Goal: Information Seeking & Learning: Learn about a topic

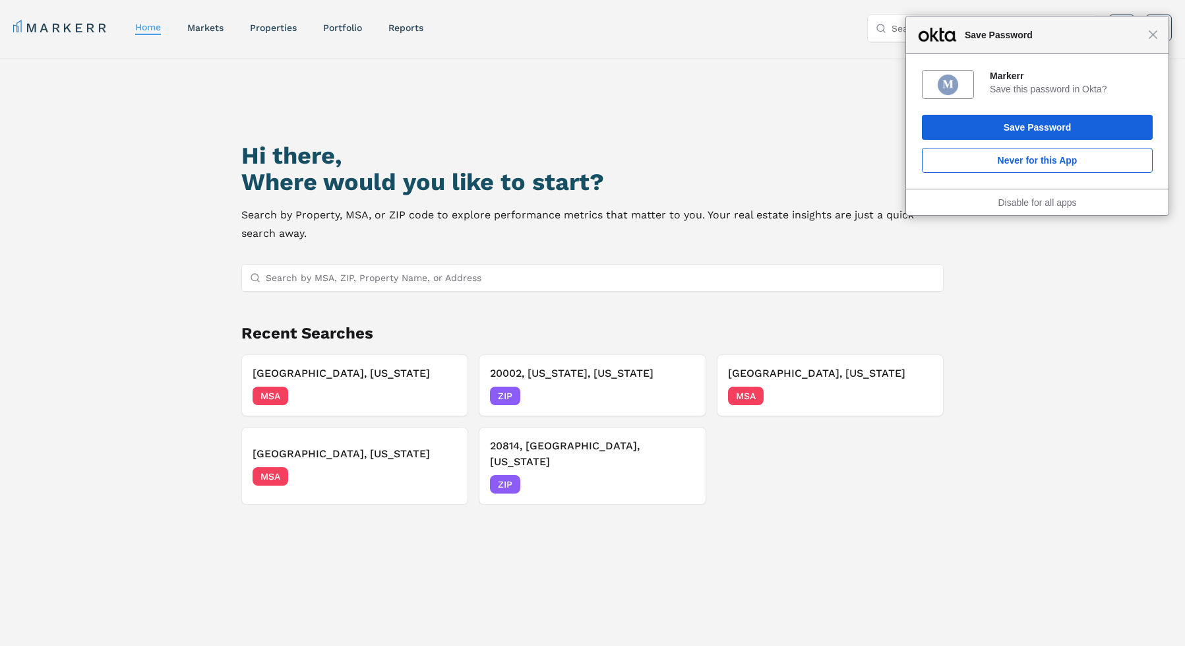
click at [277, 246] on div "Hi there, Where would you like to start? Search by Property, MSA, or ZIP code t…" at bounding box center [593, 402] width 830 height 646
click at [351, 281] on input "Search by MSA, ZIP, Property Name, or Address" at bounding box center [601, 278] width 670 height 26
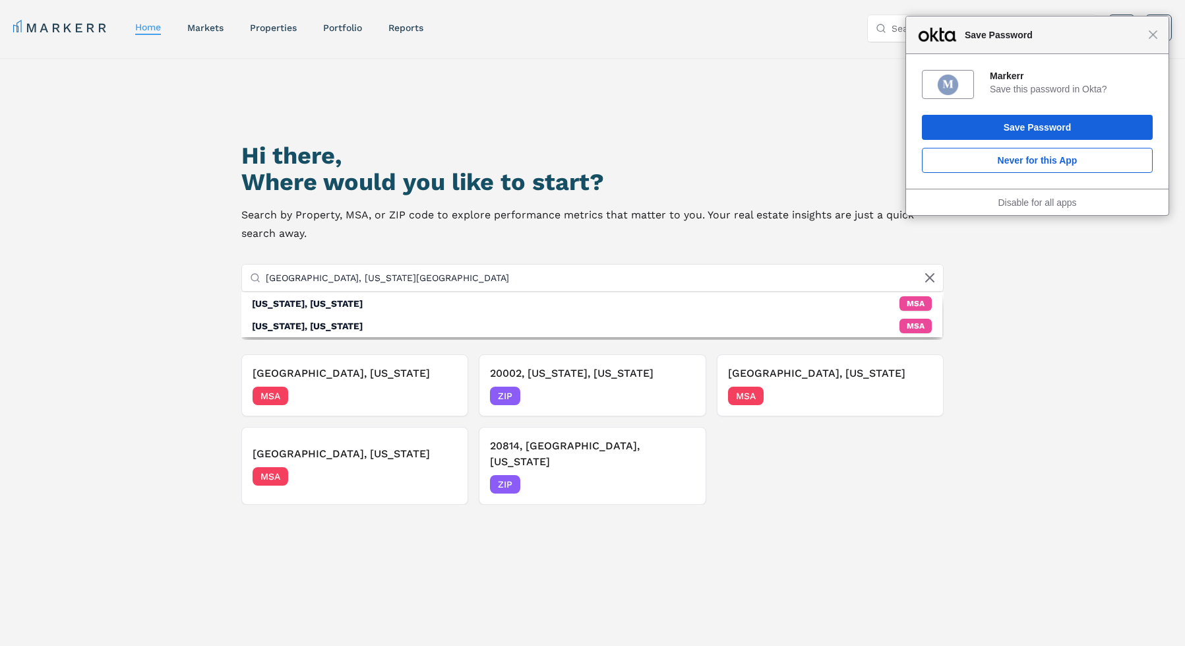
click at [413, 281] on input "[GEOGRAPHIC_DATA], [US_STATE][GEOGRAPHIC_DATA]" at bounding box center [601, 278] width 670 height 26
click at [406, 284] on input "[GEOGRAPHIC_DATA], [US_STATE][GEOGRAPHIC_DATA]" at bounding box center [601, 278] width 670 height 26
drag, startPoint x: 502, startPoint y: 290, endPoint x: 282, endPoint y: 283, distance: 220.4
click at [286, 284] on input "[GEOGRAPHIC_DATA], [US_STATE][GEOGRAPHIC_DATA]" at bounding box center [601, 278] width 670 height 26
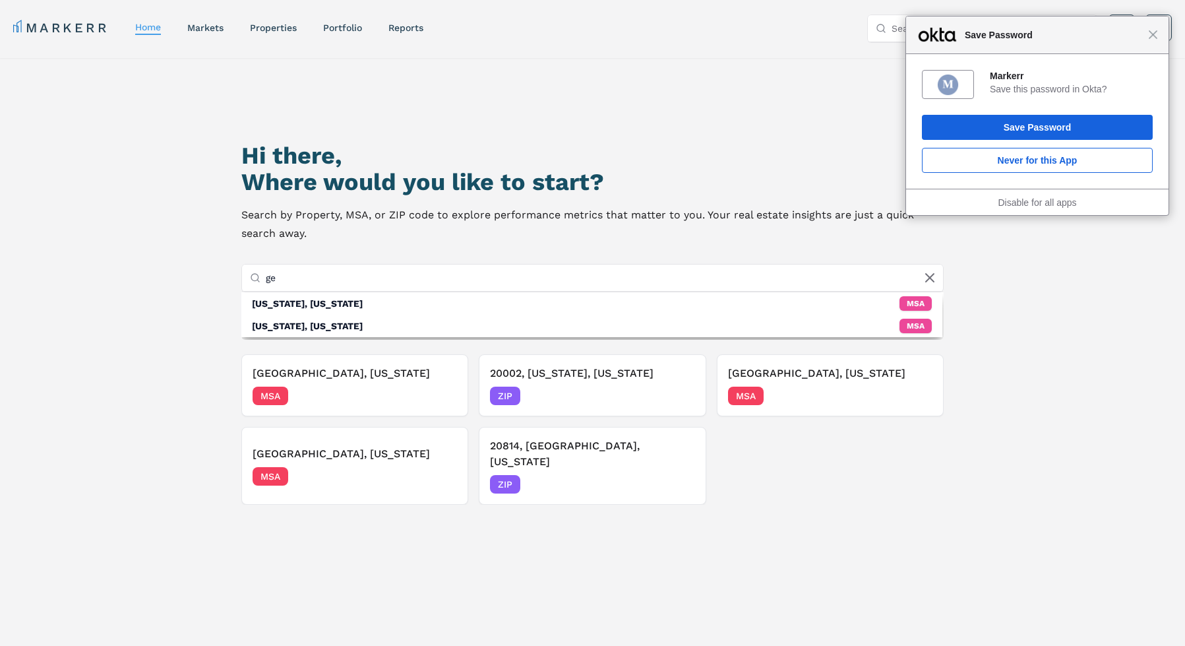
type input "g"
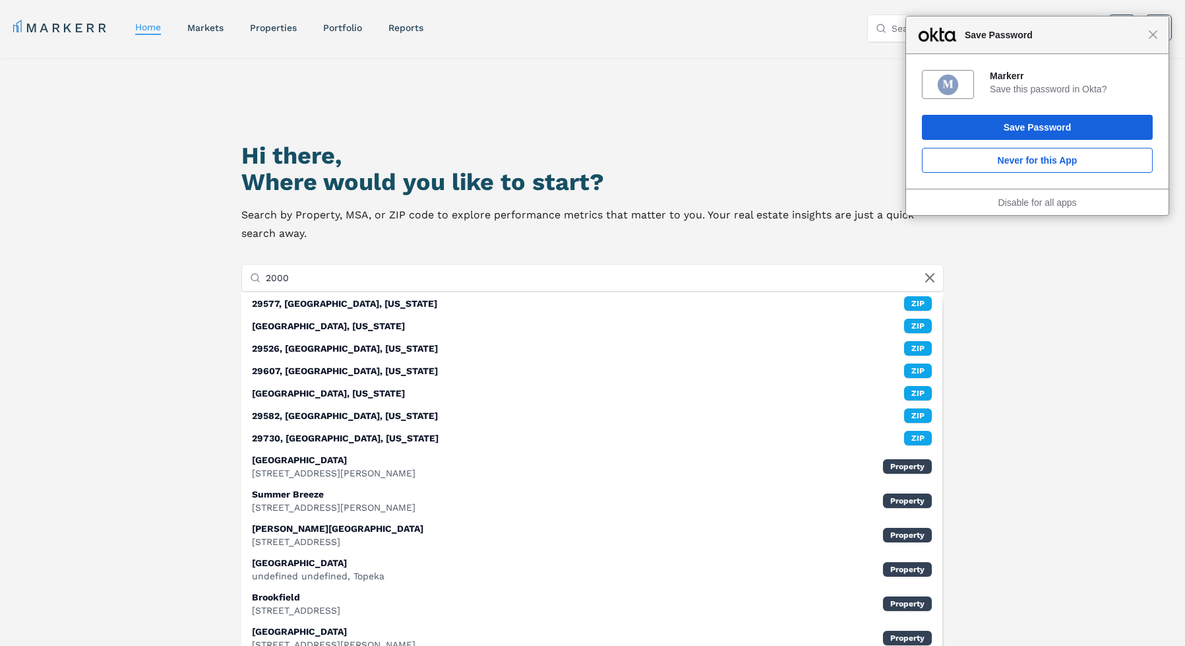
type input "20007"
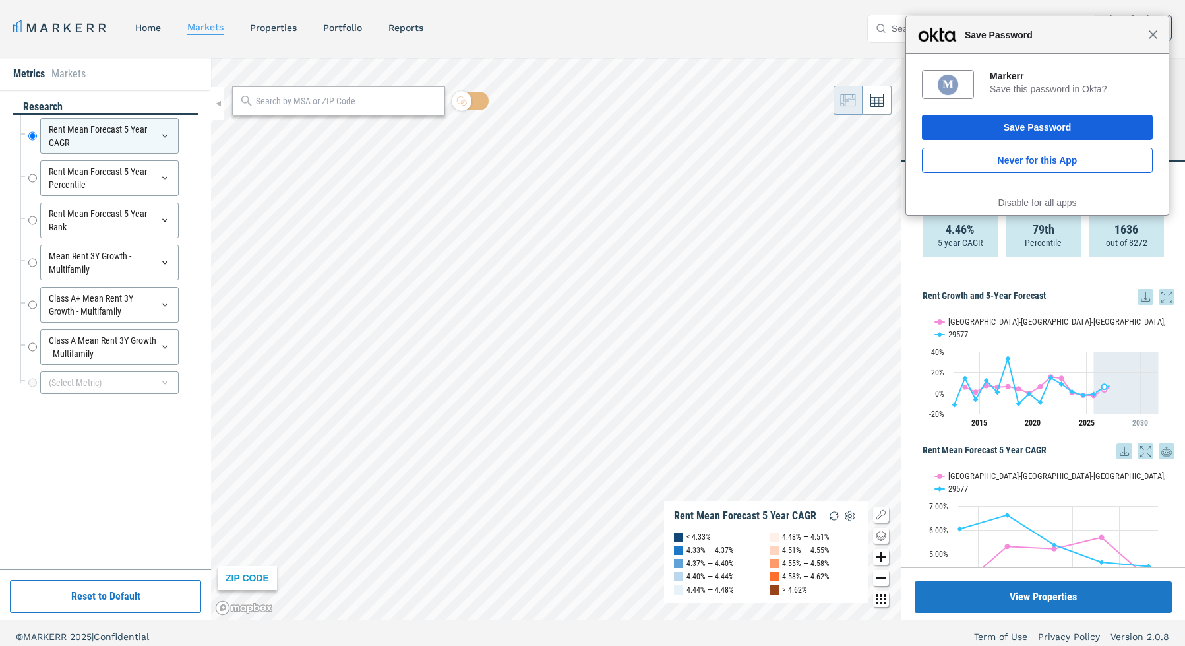
click at [1156, 39] on span "Close" at bounding box center [1153, 35] width 10 height 10
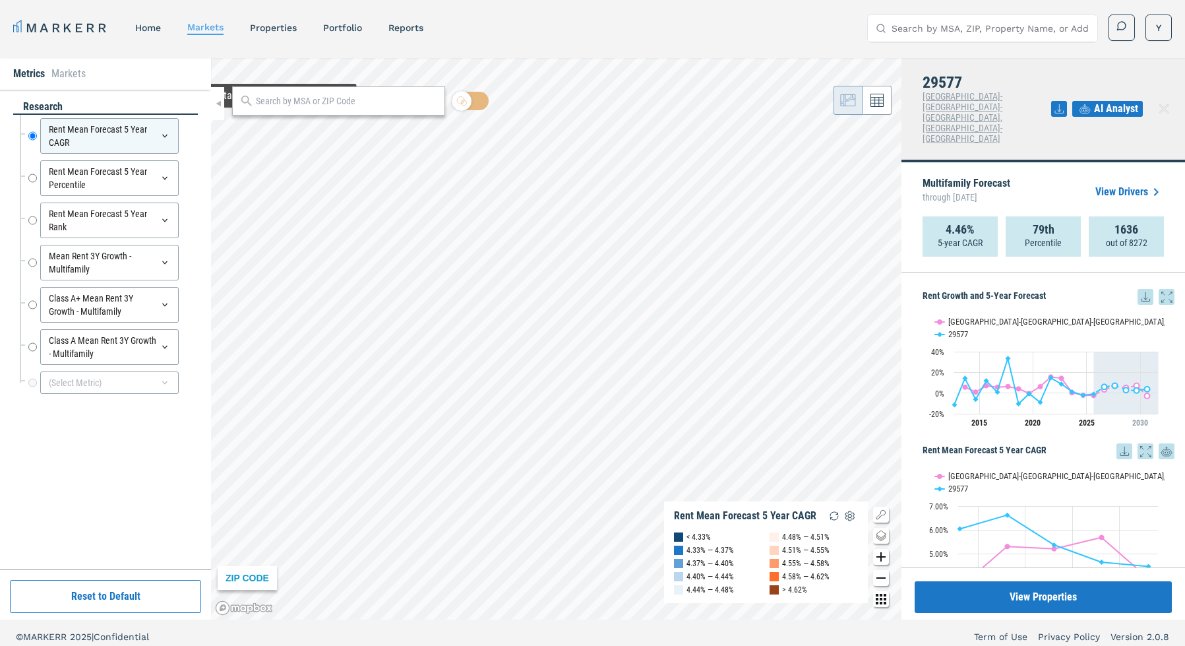
click at [322, 104] on input "text" at bounding box center [347, 101] width 182 height 14
type input "20007"
click at [329, 128] on div "20007, [US_STATE], [US_STATE]" at bounding box center [301, 130] width 119 height 14
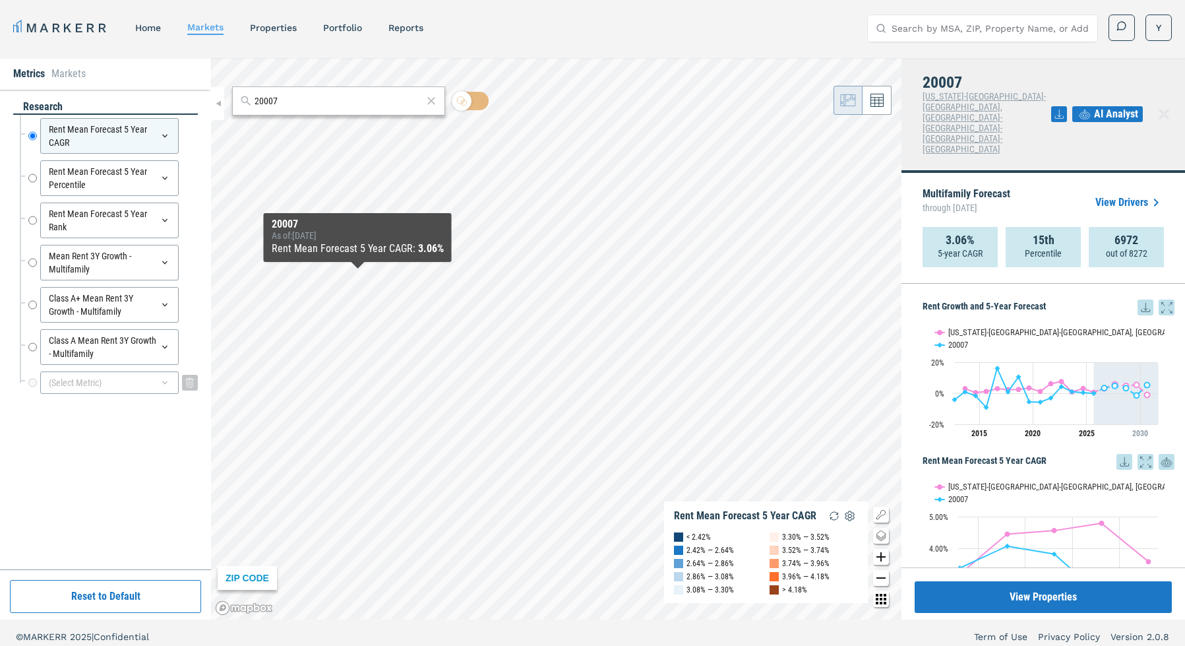
click at [99, 385] on div "(Select Metric)" at bounding box center [109, 382] width 139 height 22
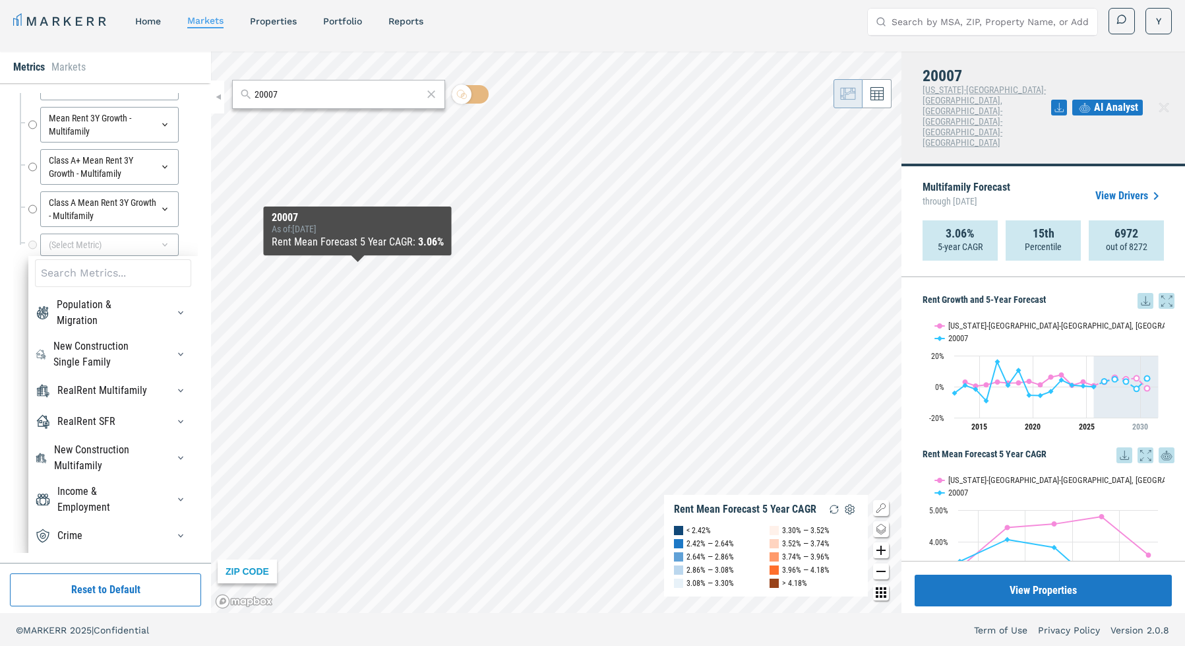
scroll to position [8, 0]
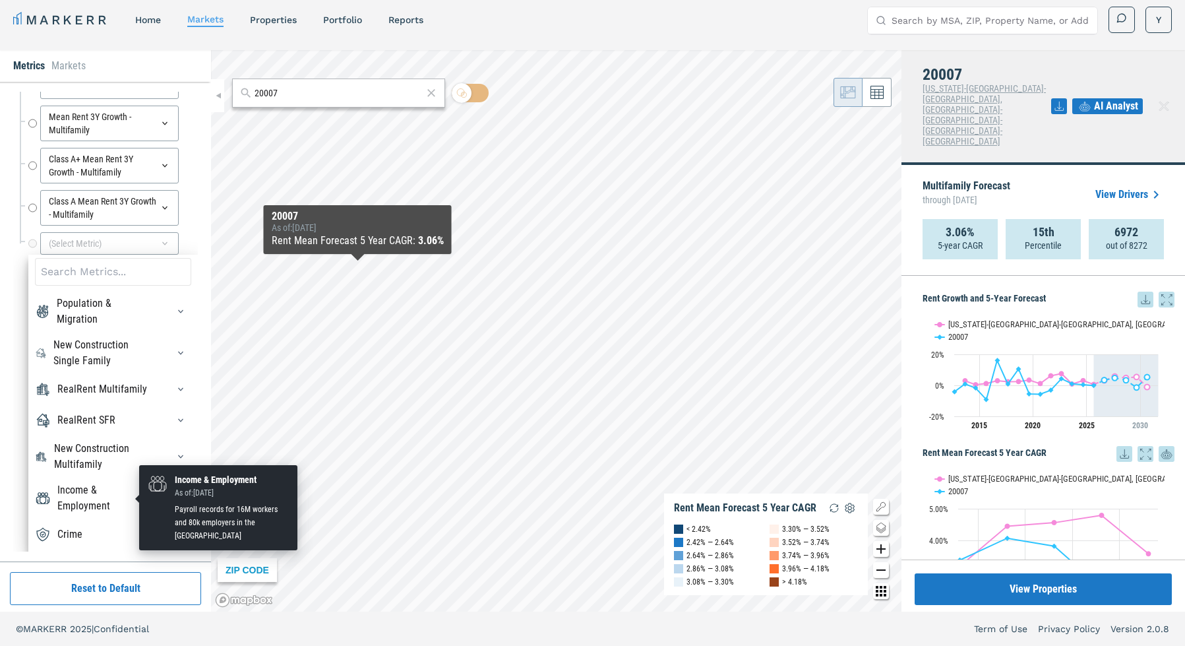
click at [71, 497] on div "Income & Employment" at bounding box center [104, 498] width 94 height 32
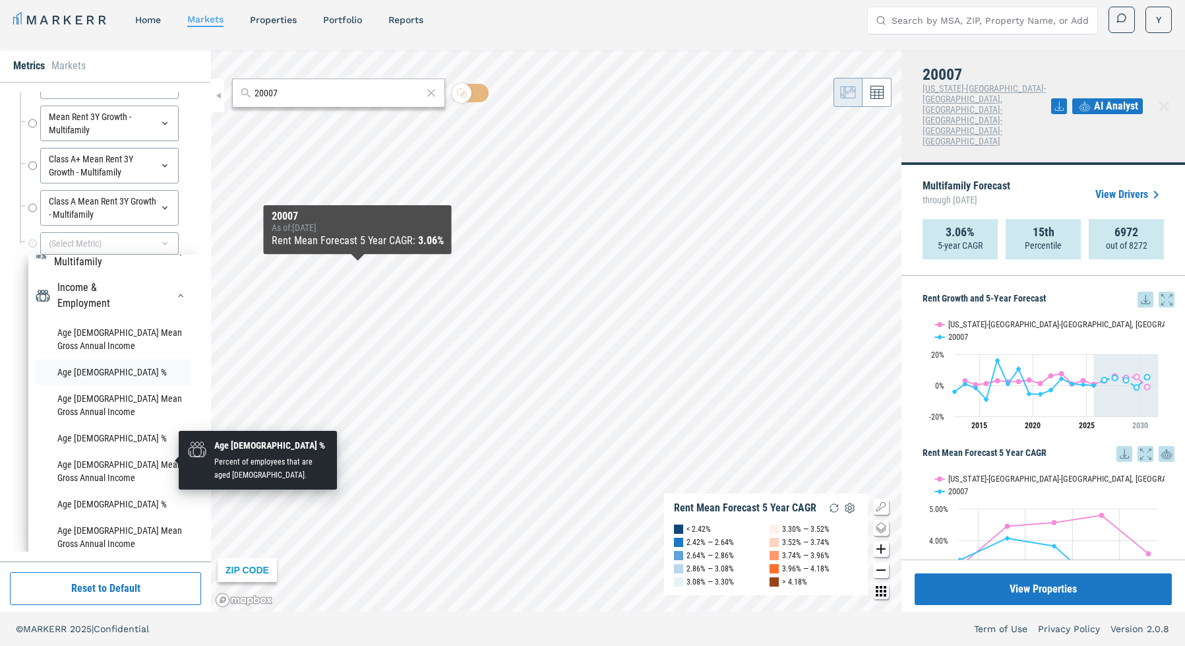
scroll to position [212, 0]
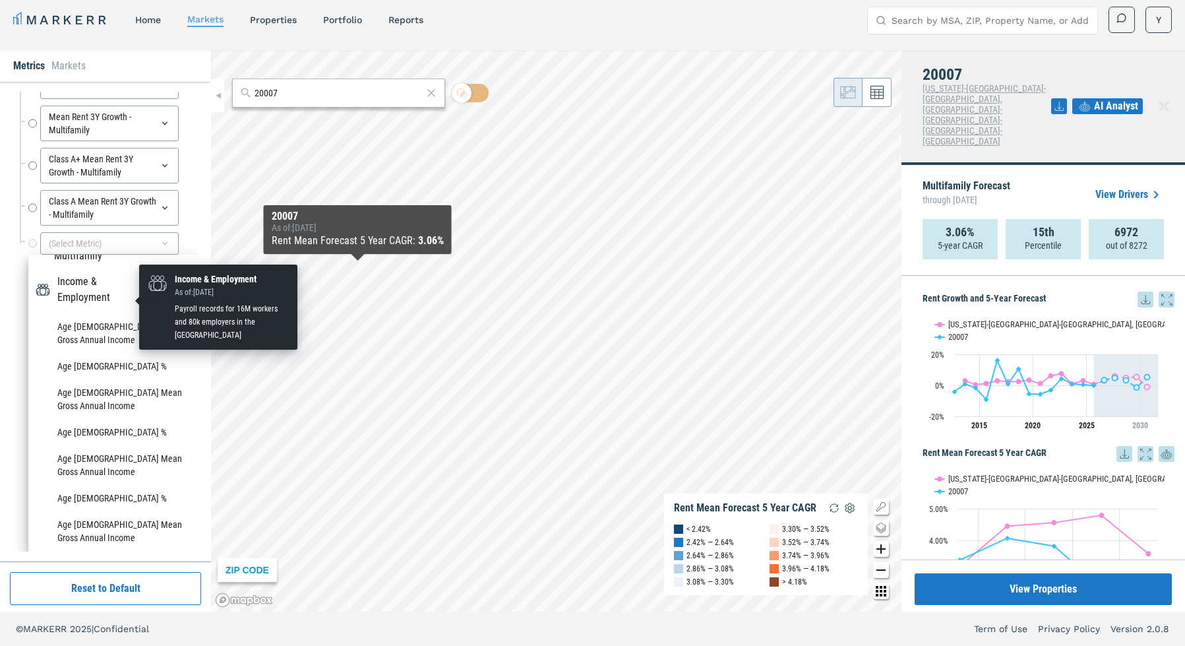
click at [92, 303] on div "Income & Employment" at bounding box center [104, 290] width 94 height 32
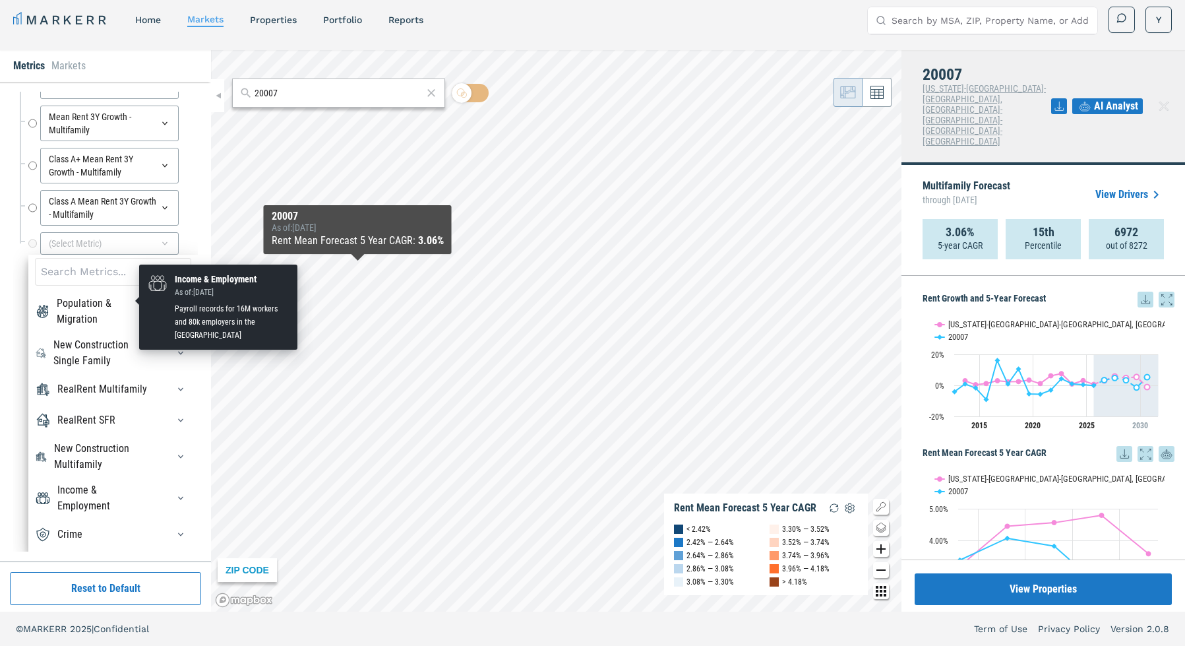
scroll to position [14, 0]
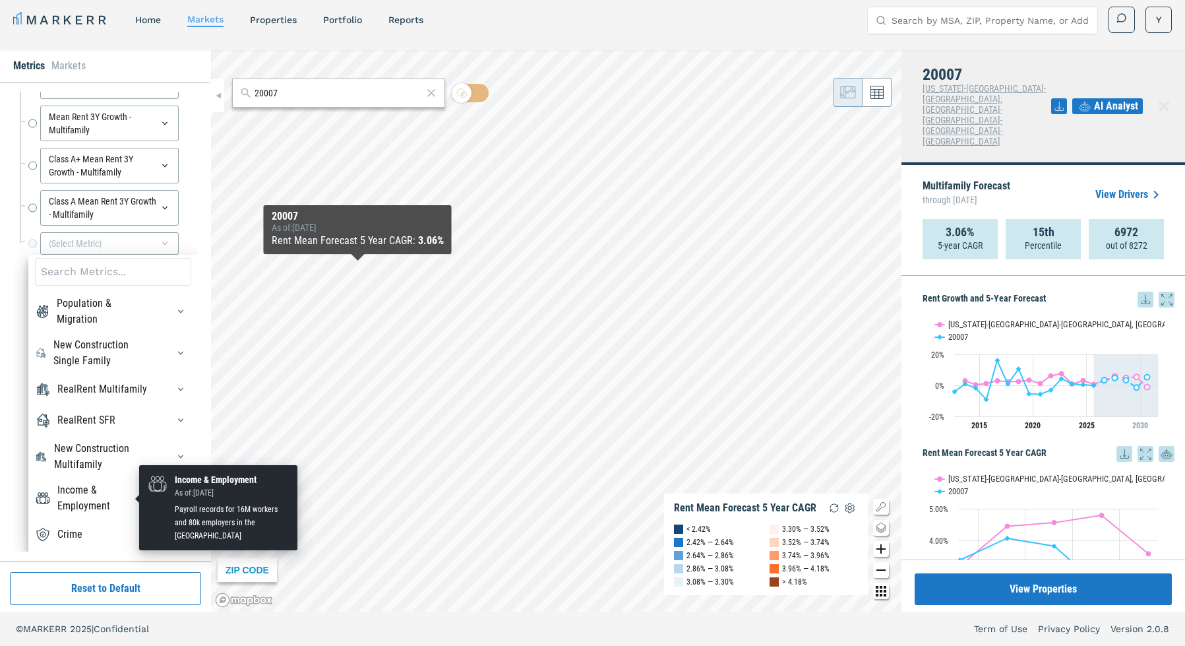
click at [80, 501] on div "Income & Employment" at bounding box center [104, 498] width 94 height 32
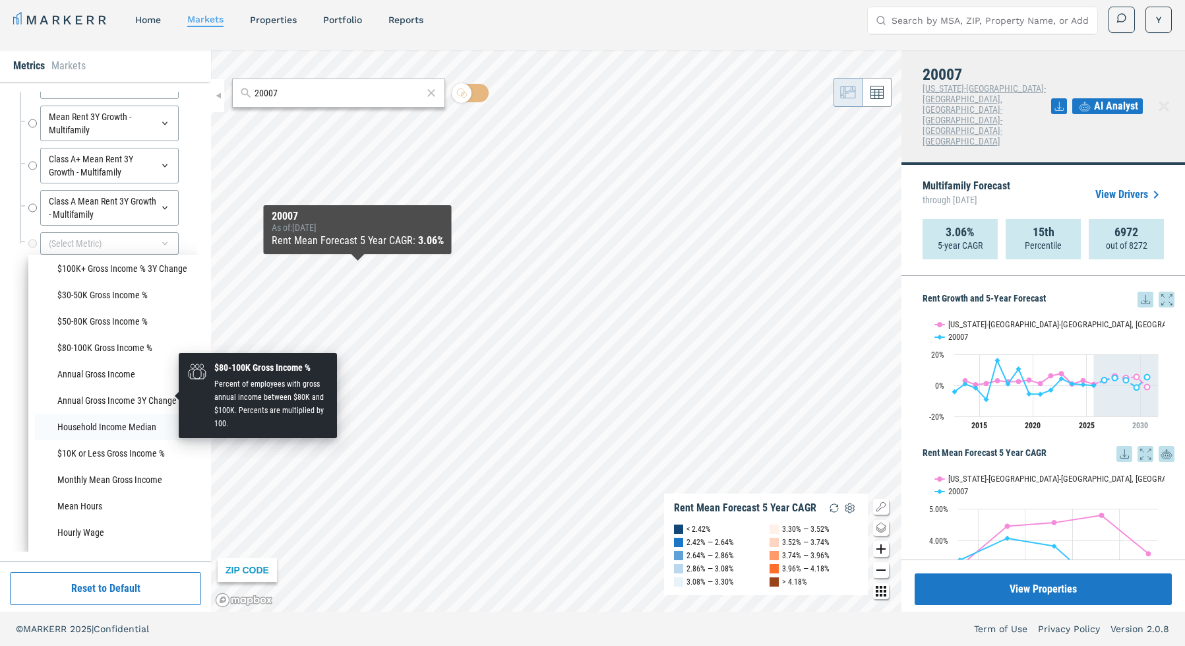
scroll to position [1011, 0]
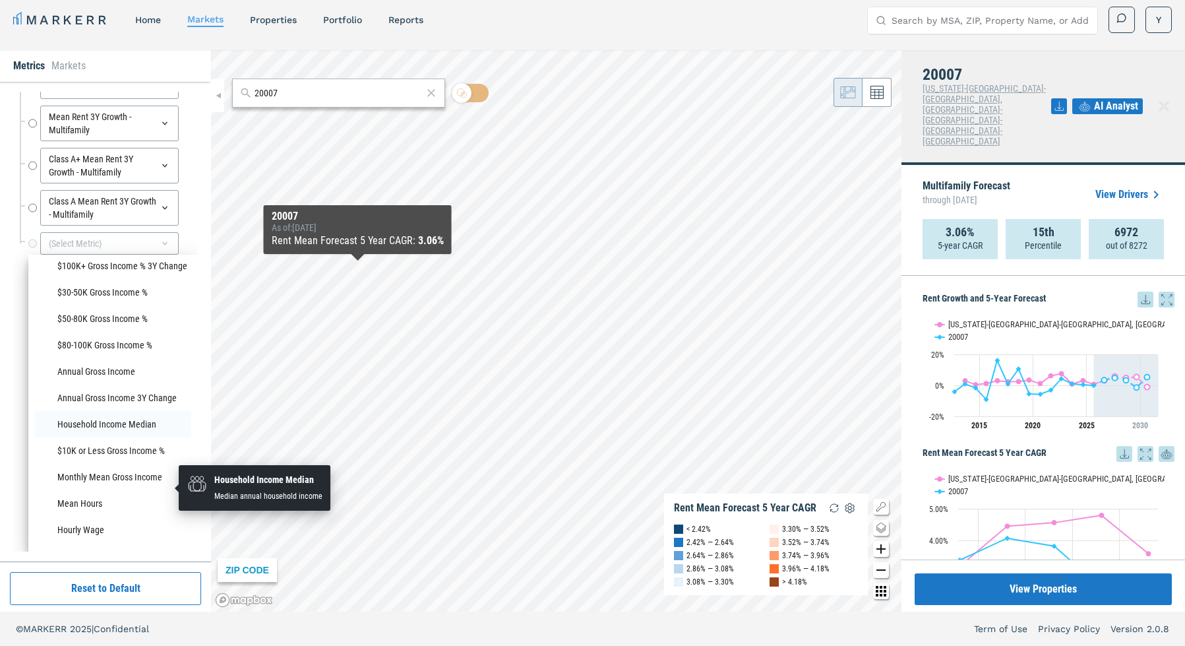
click at [122, 437] on li "Household Income Median" at bounding box center [113, 424] width 156 height 26
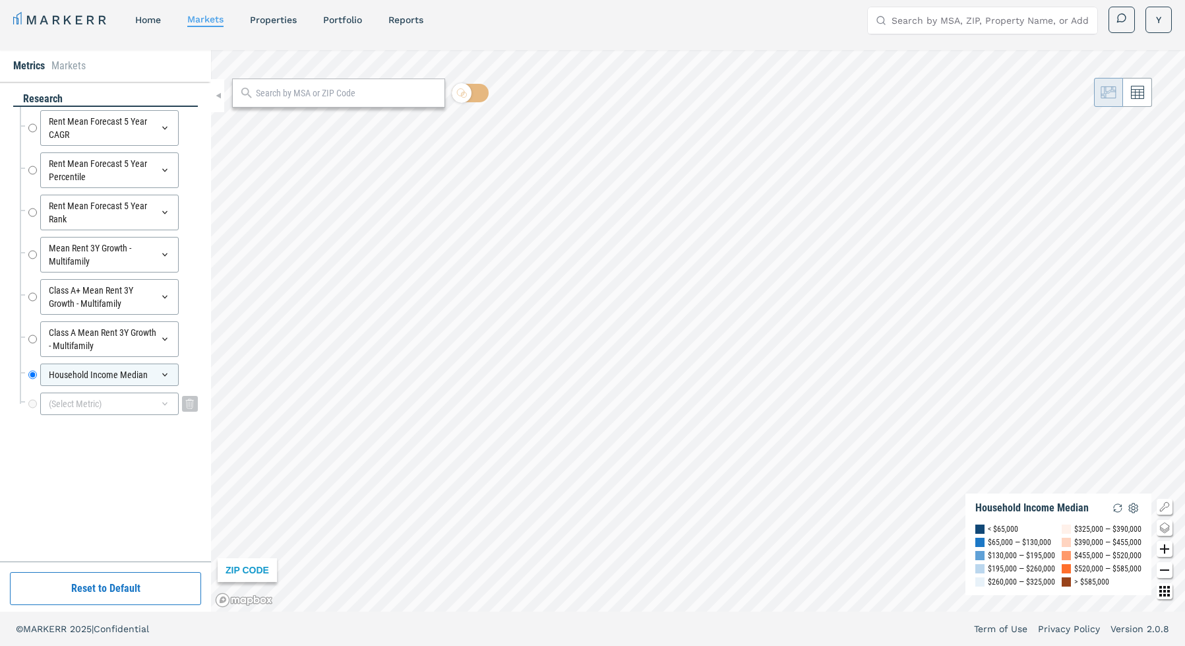
click at [116, 406] on div "(Select Metric)" at bounding box center [109, 403] width 139 height 22
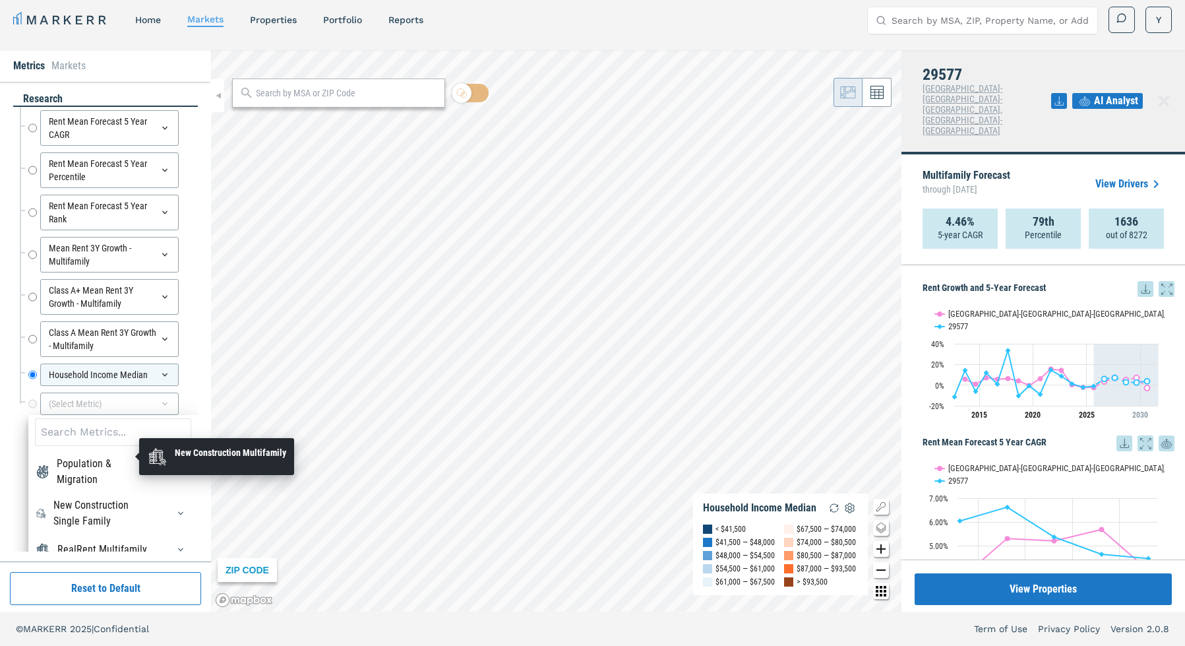
scroll to position [160, 0]
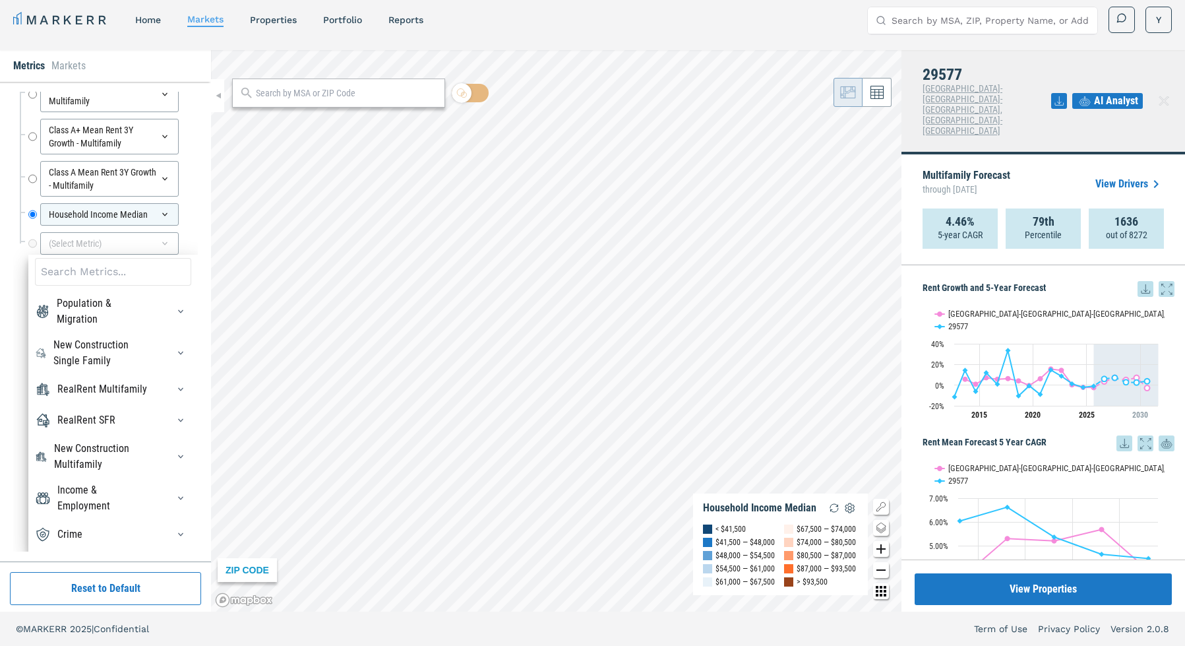
click at [85, 526] on div "Crime" at bounding box center [113, 534] width 156 height 21
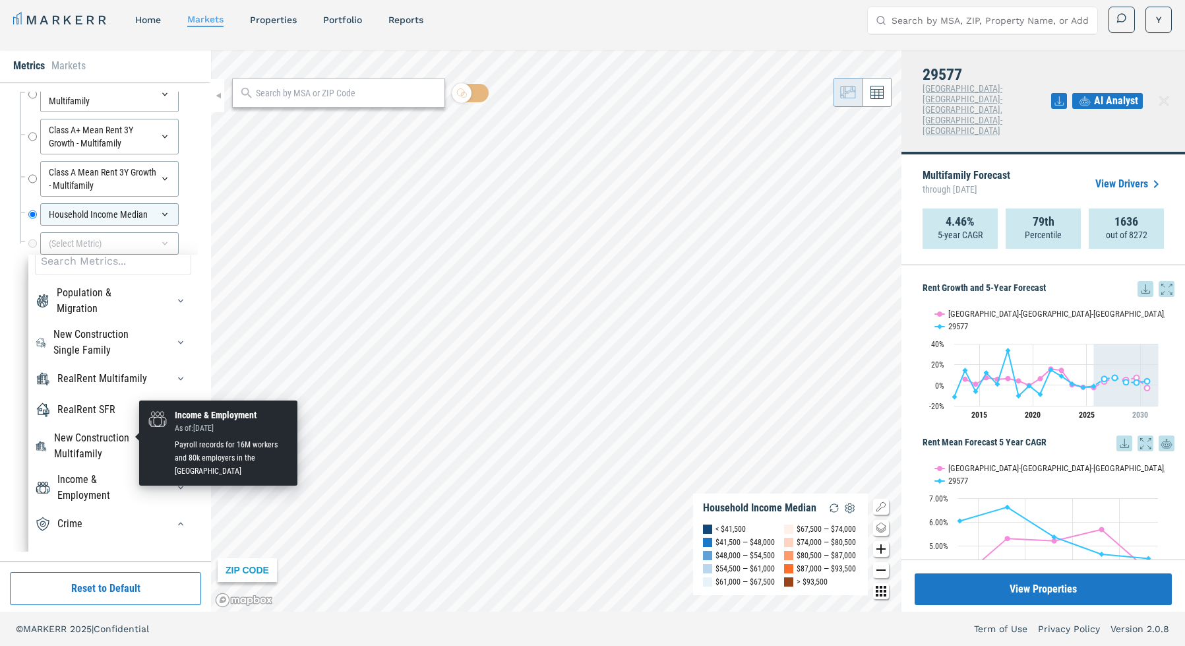
scroll to position [220, 0]
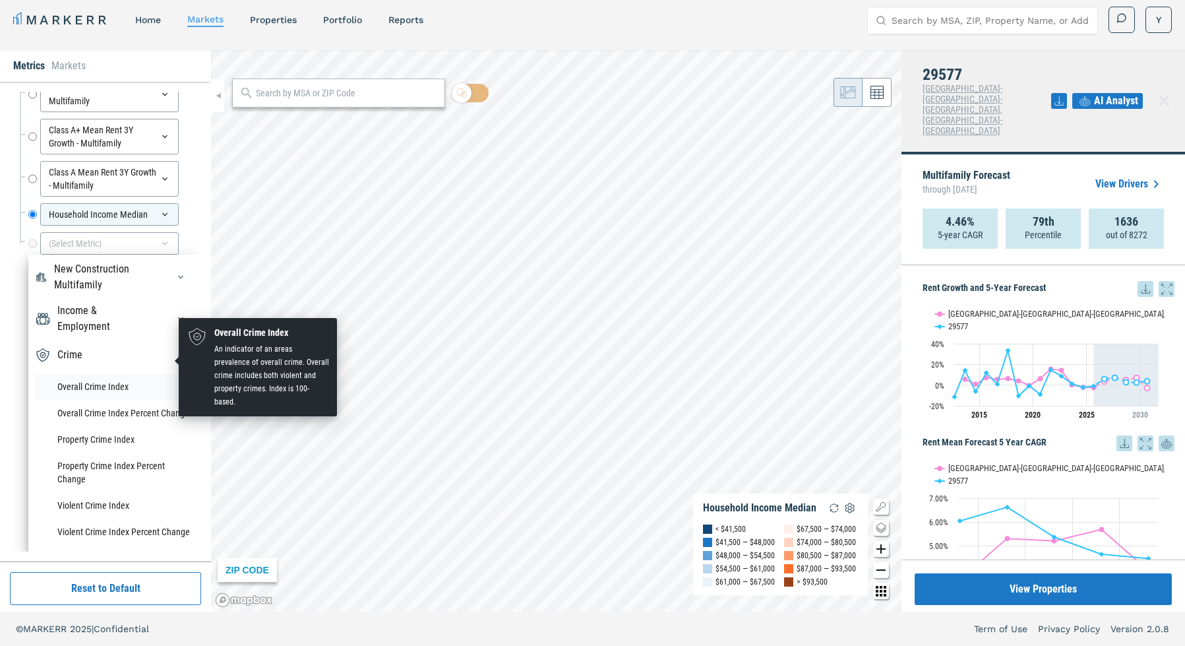
click at [113, 373] on li "Overall Crime Index" at bounding box center [113, 386] width 156 height 26
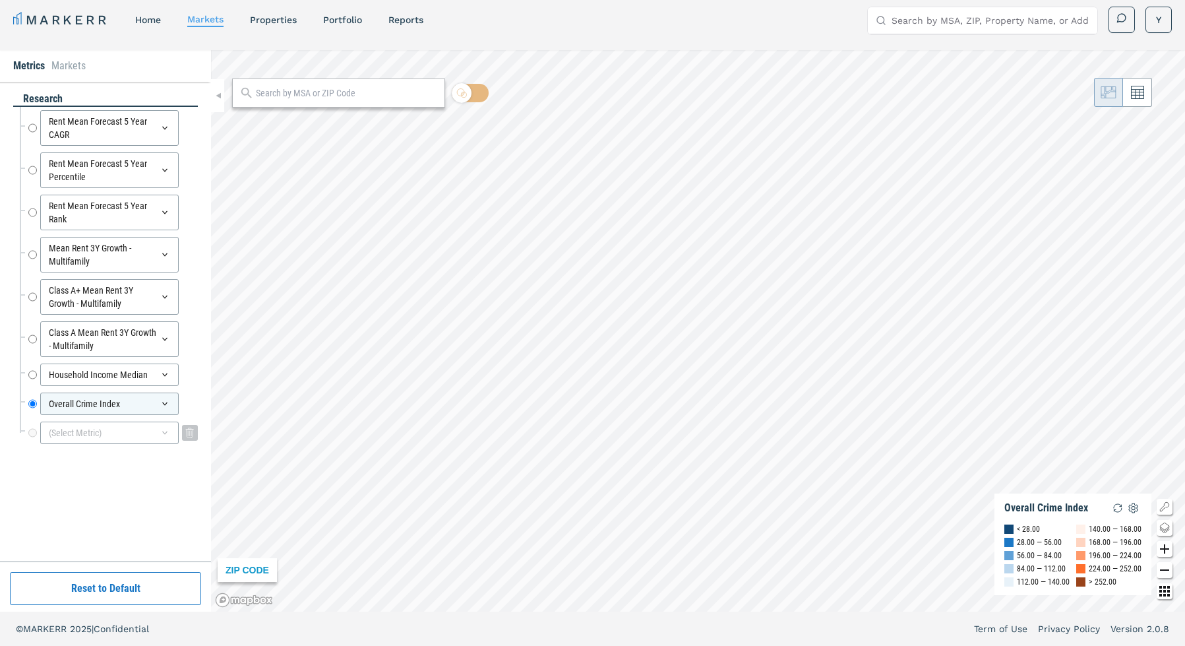
click at [94, 427] on div "(Select Metric)" at bounding box center [109, 432] width 139 height 22
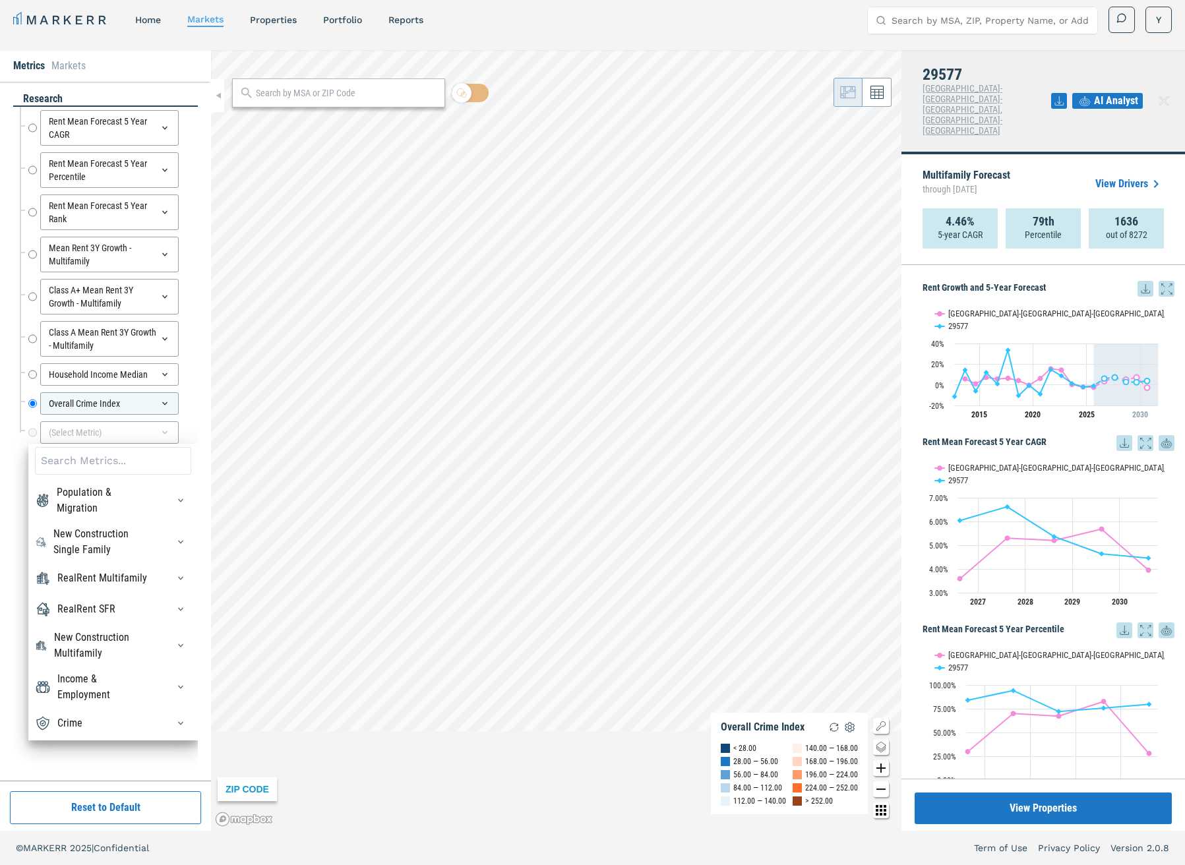
scroll to position [0, 0]
click at [109, 645] on div "Crime" at bounding box center [113, 723] width 156 height 21
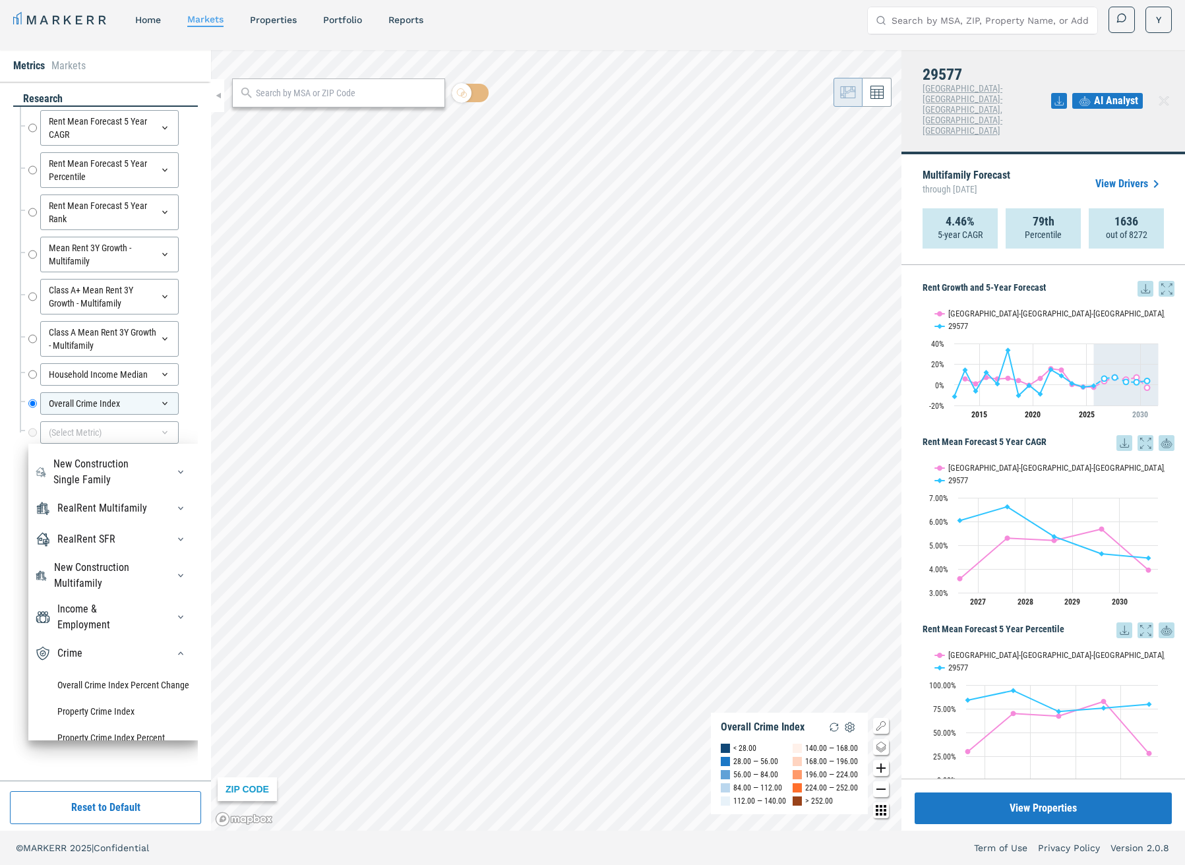
scroll to position [193, 0]
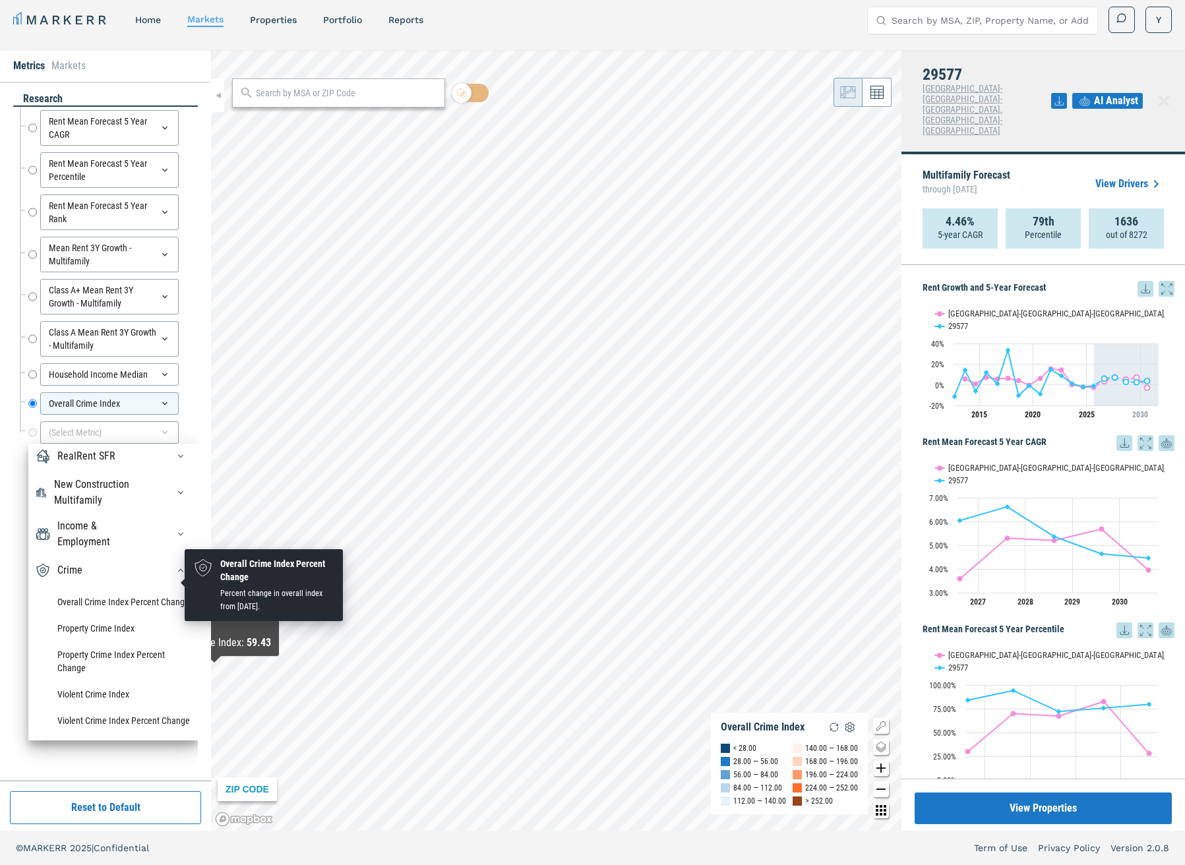
click at [113, 589] on li "Overall Crime Index Percent Change" at bounding box center [113, 602] width 156 height 26
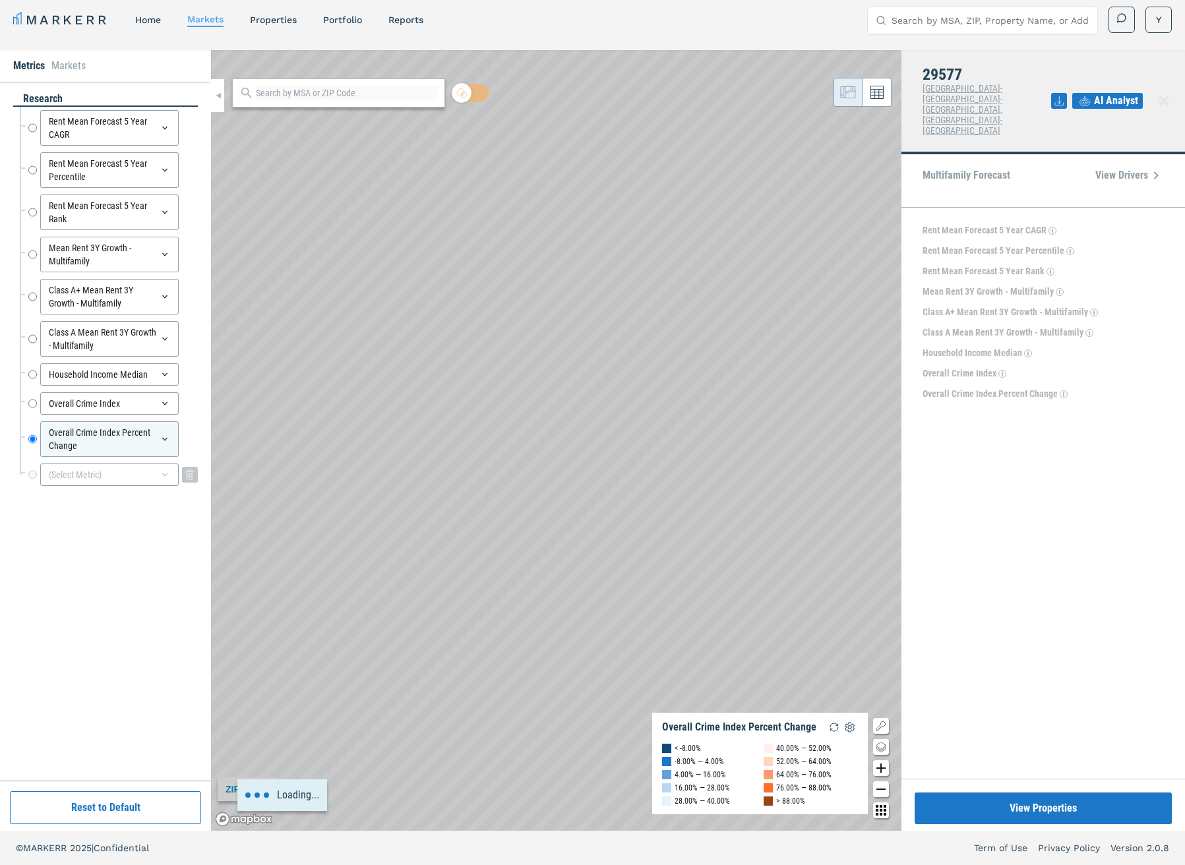
click at [92, 479] on div "(Select Metric)" at bounding box center [109, 475] width 139 height 22
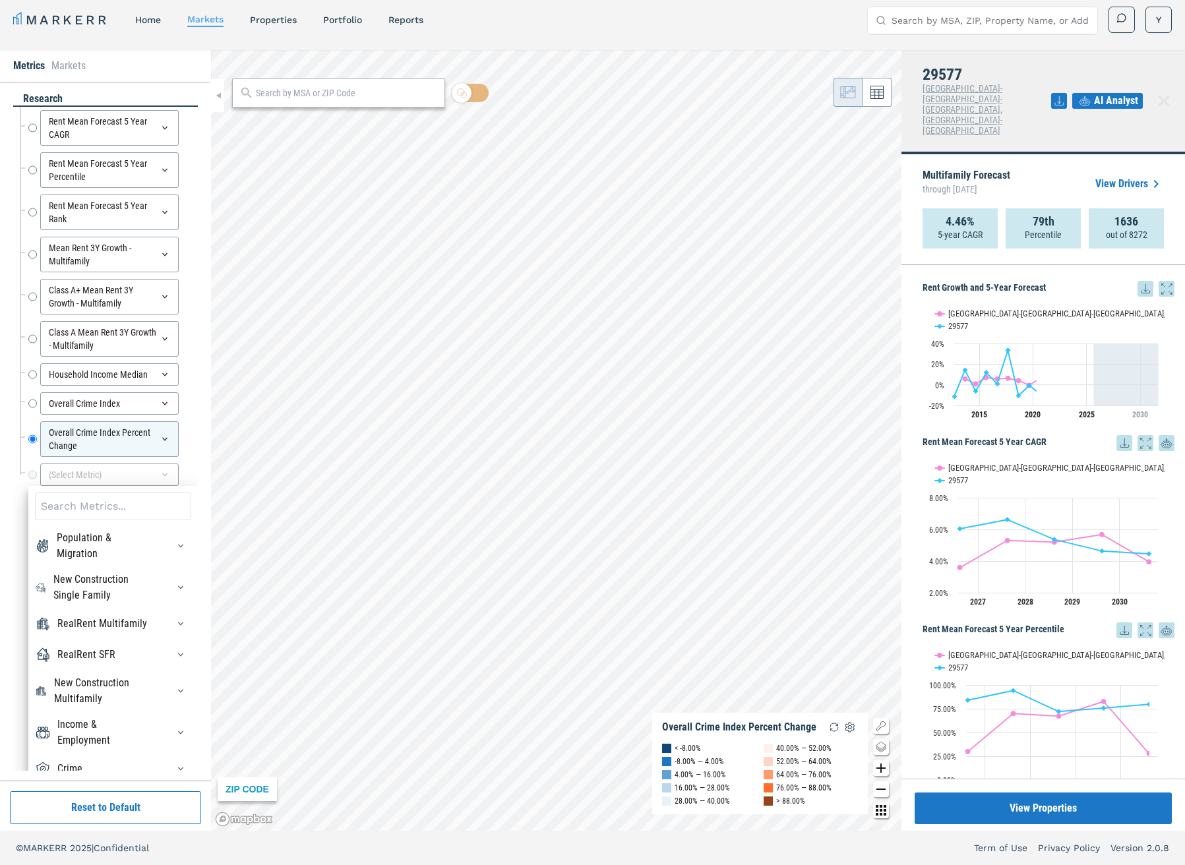
scroll to position [14, 0]
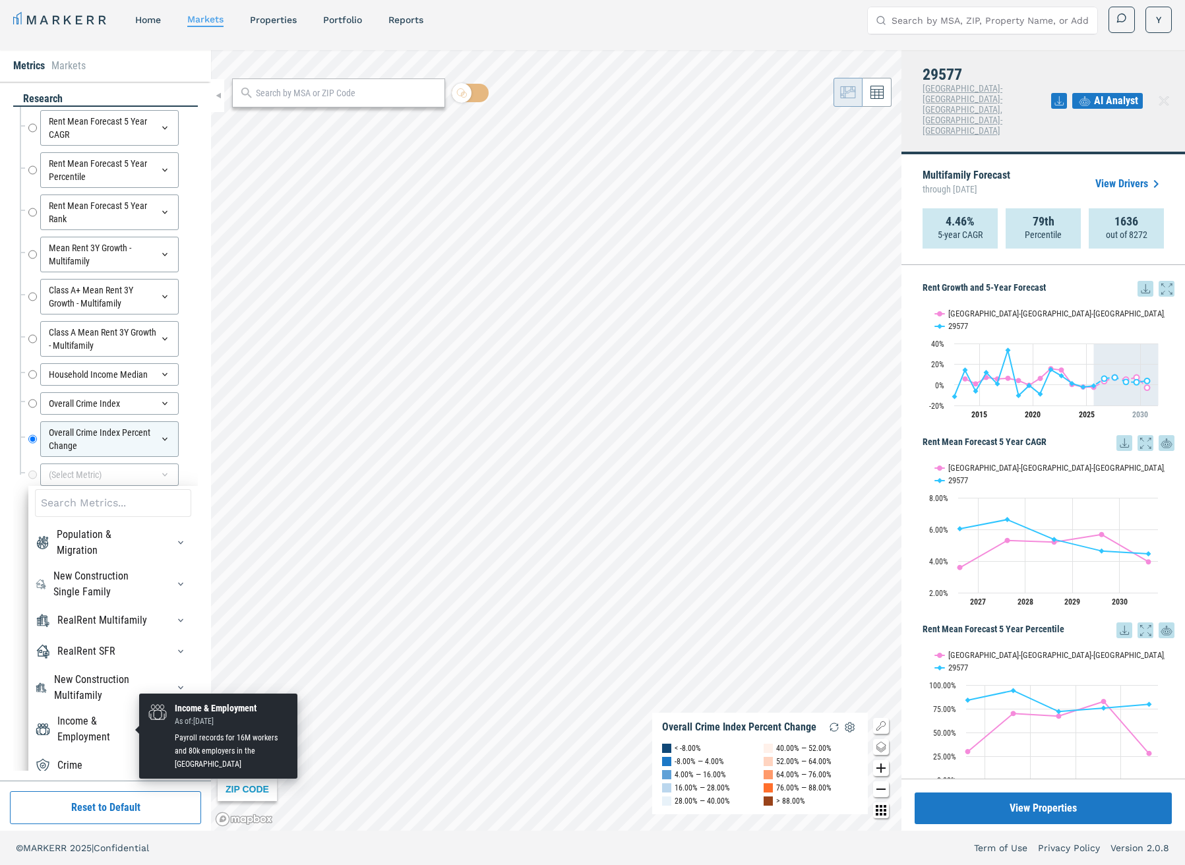
click at [117, 645] on div "Income & Employment" at bounding box center [104, 730] width 94 height 32
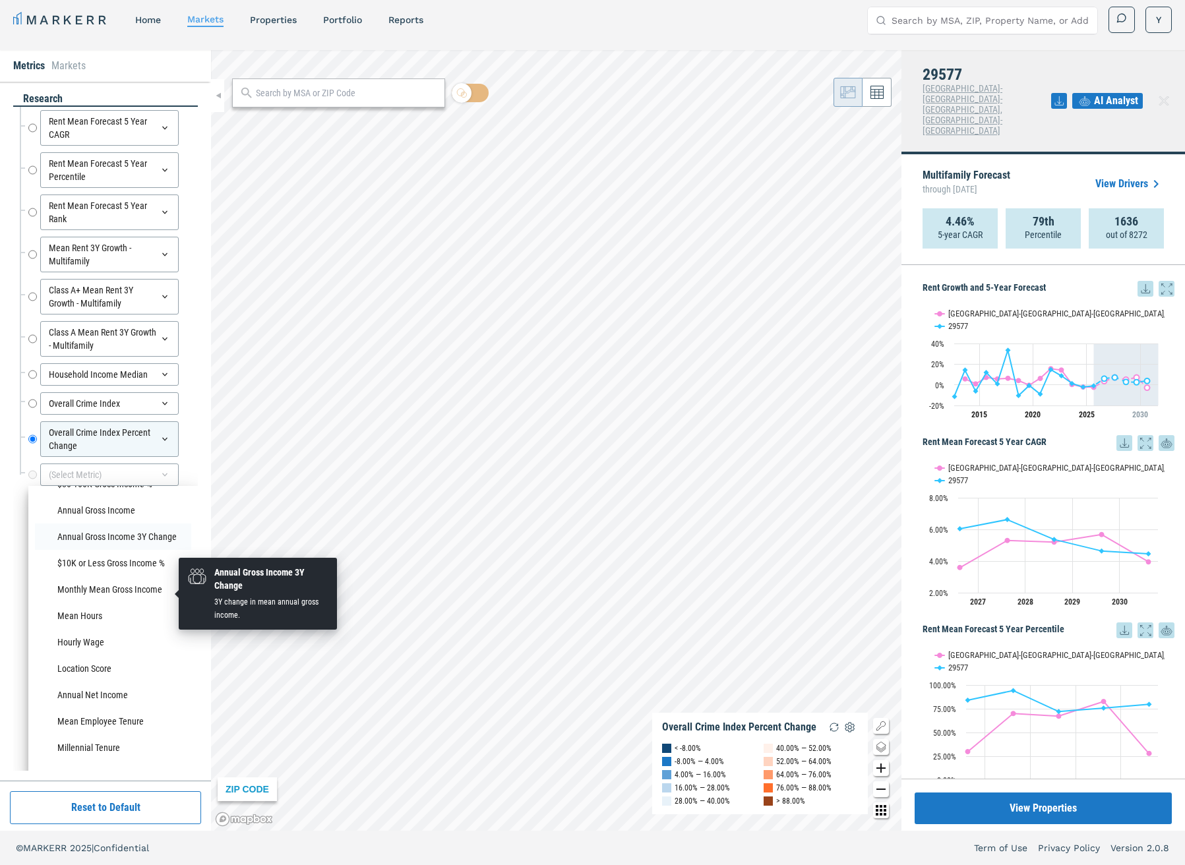
scroll to position [1135, 0]
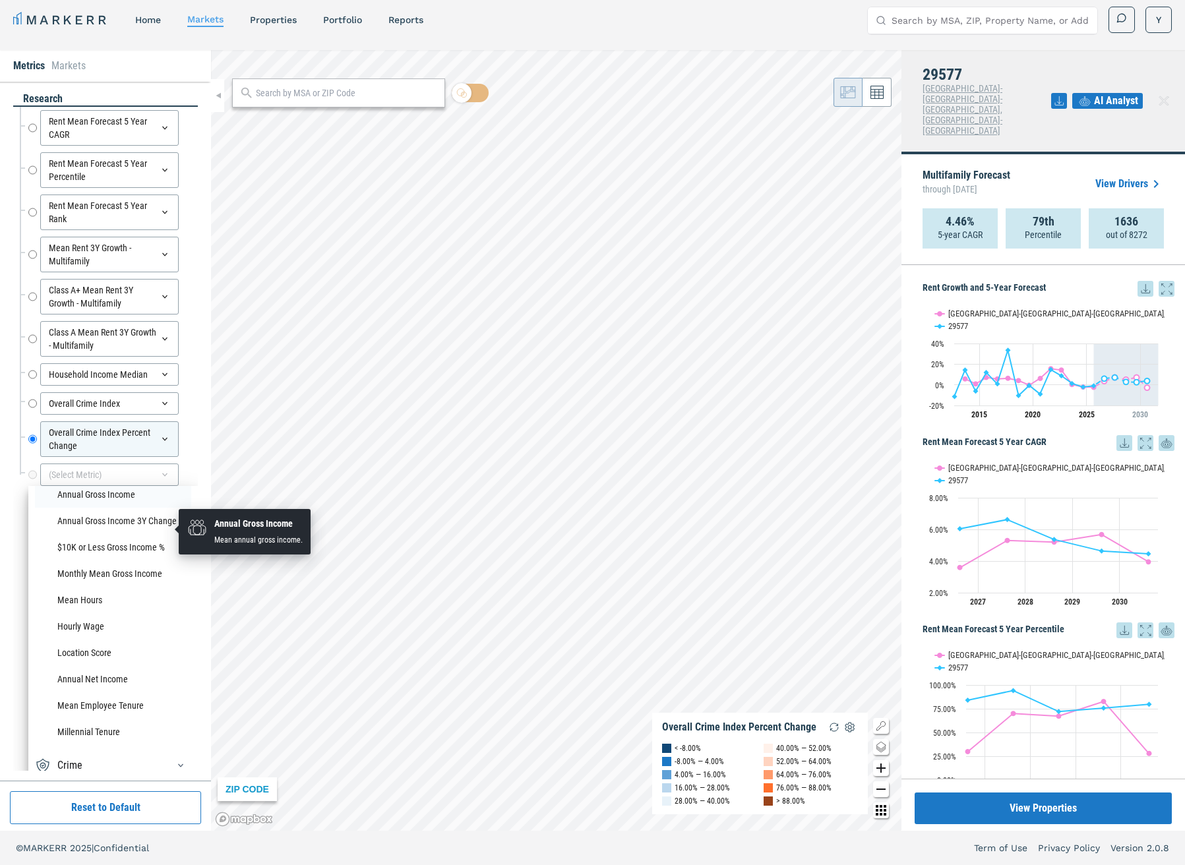
click at [96, 508] on li "Annual Gross Income" at bounding box center [113, 495] width 156 height 26
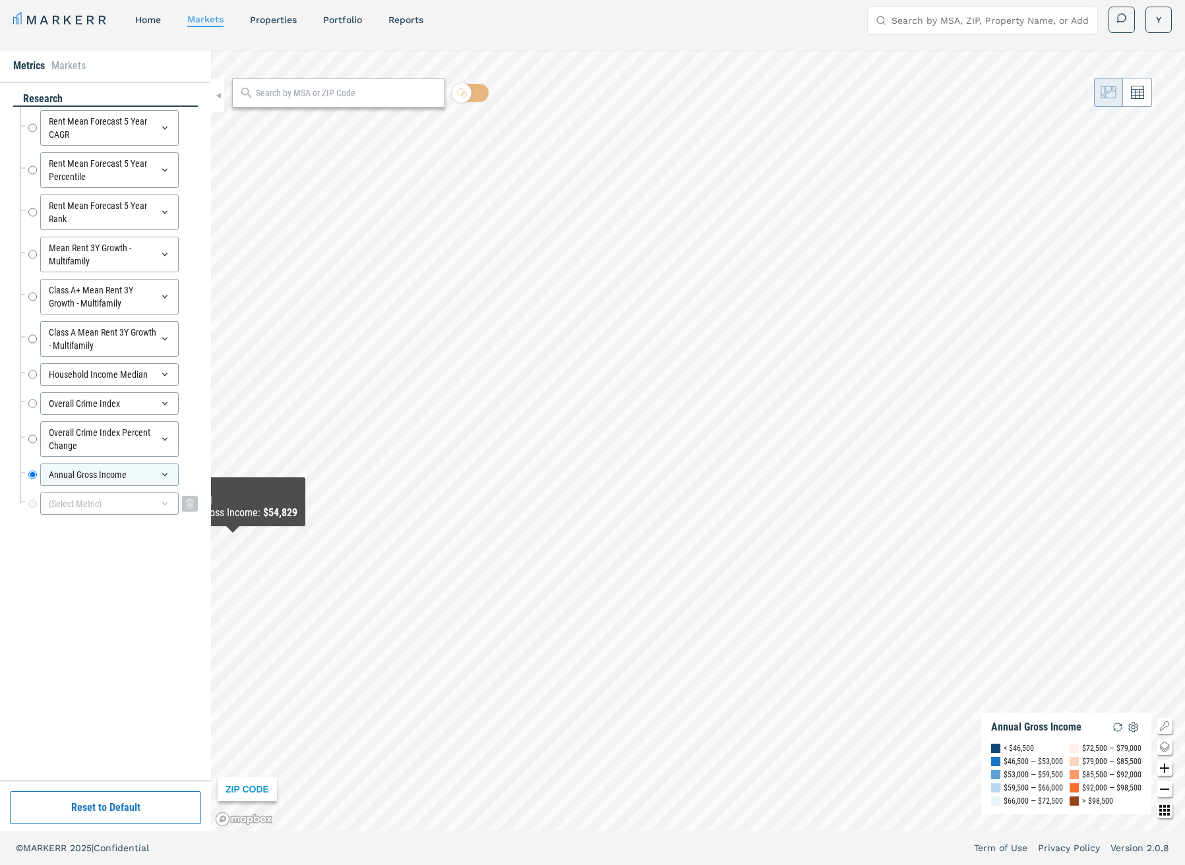
click at [65, 505] on div "(Select Metric)" at bounding box center [109, 504] width 139 height 22
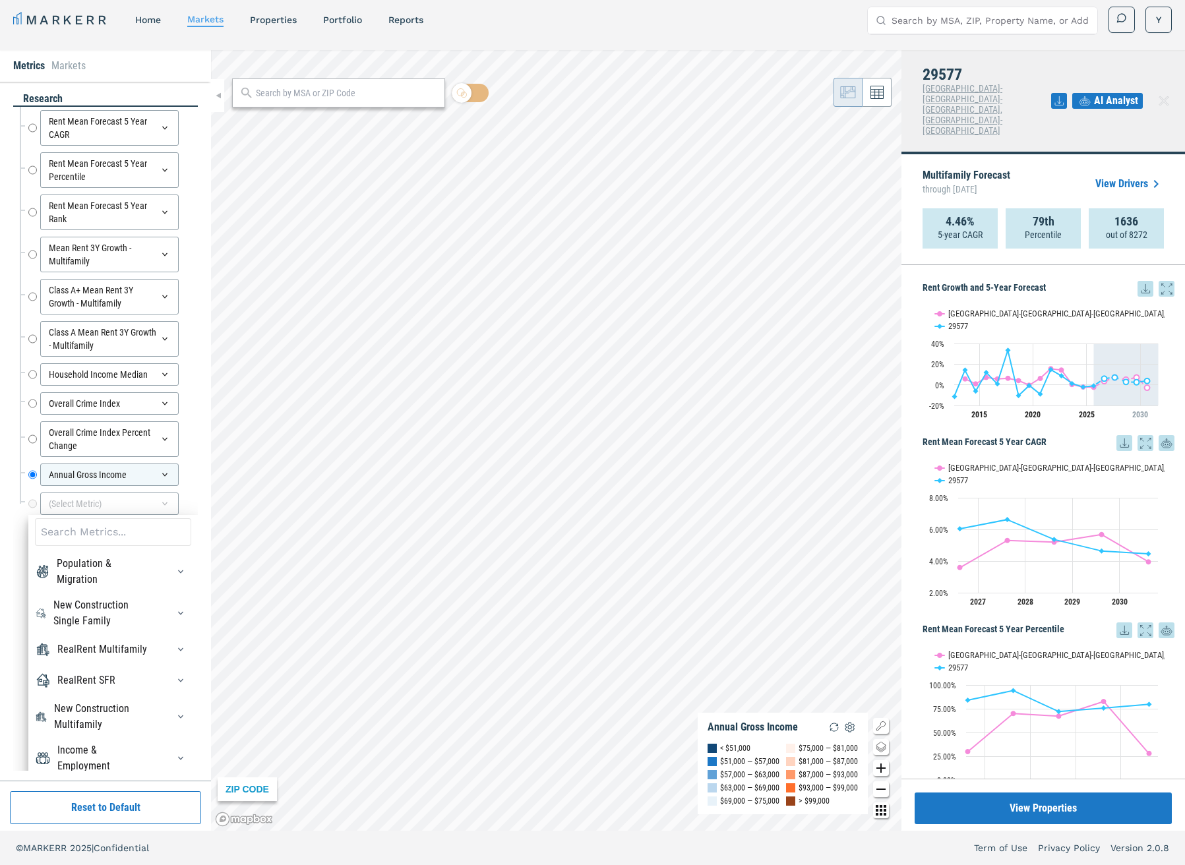
scroll to position [41, 0]
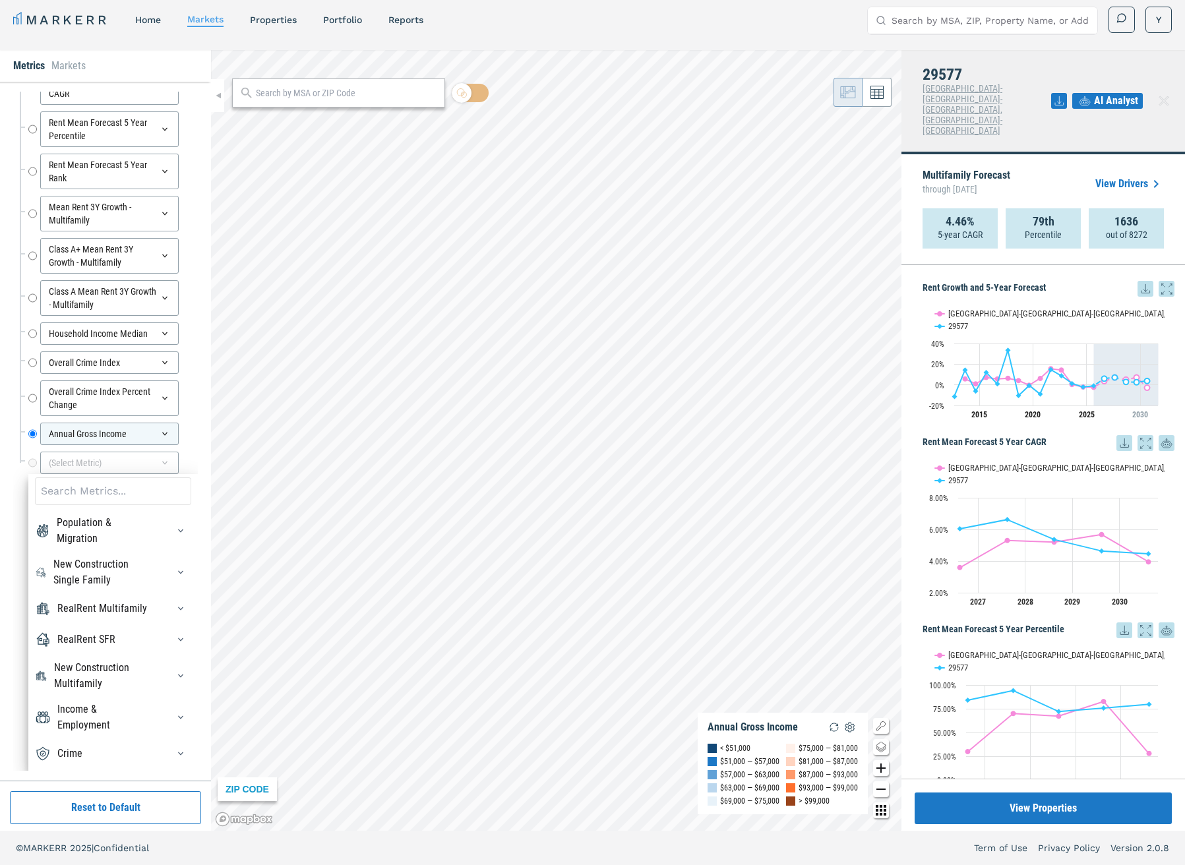
click at [88, 504] on div "Population & Migration Population Population YoY Growth Population Change New C…" at bounding box center [113, 622] width 170 height 297
click at [90, 515] on div "Population & Migration" at bounding box center [104, 531] width 95 height 32
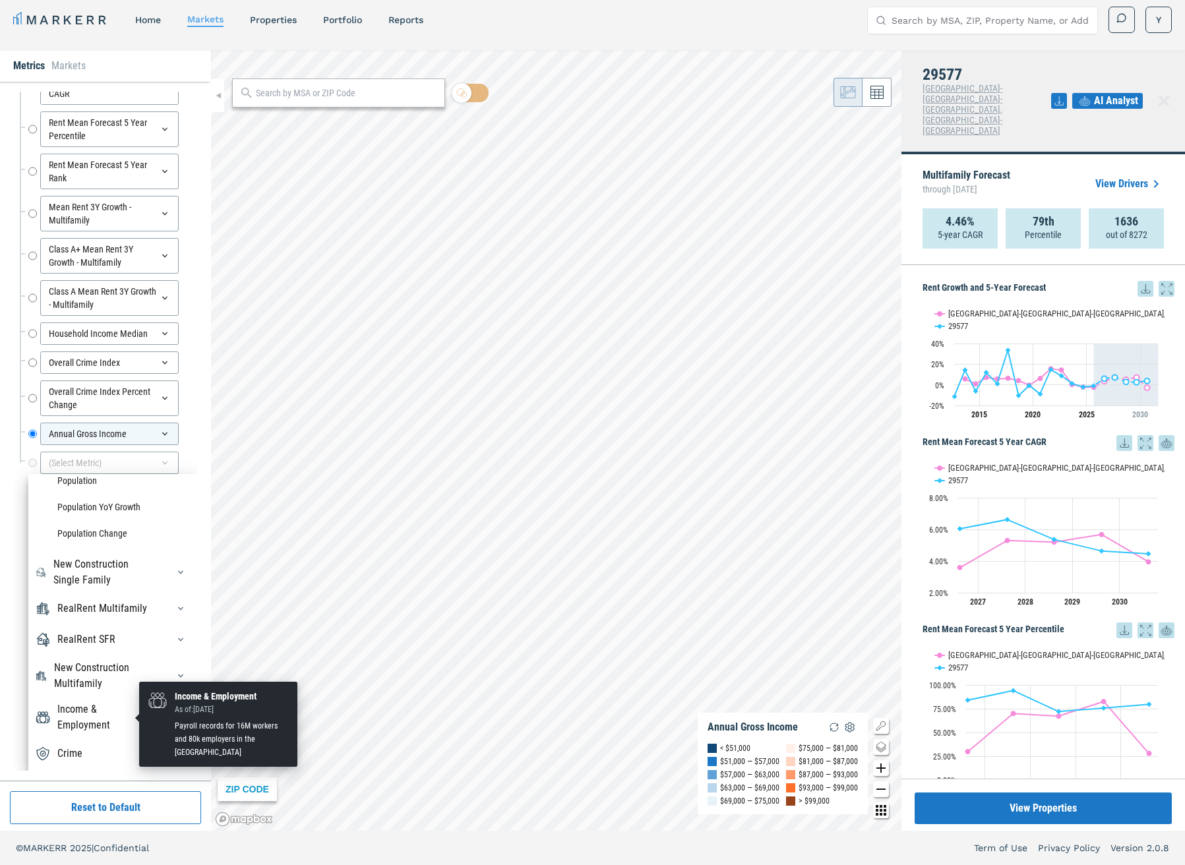
click at [86, 645] on div "Income & Employment" at bounding box center [104, 718] width 94 height 32
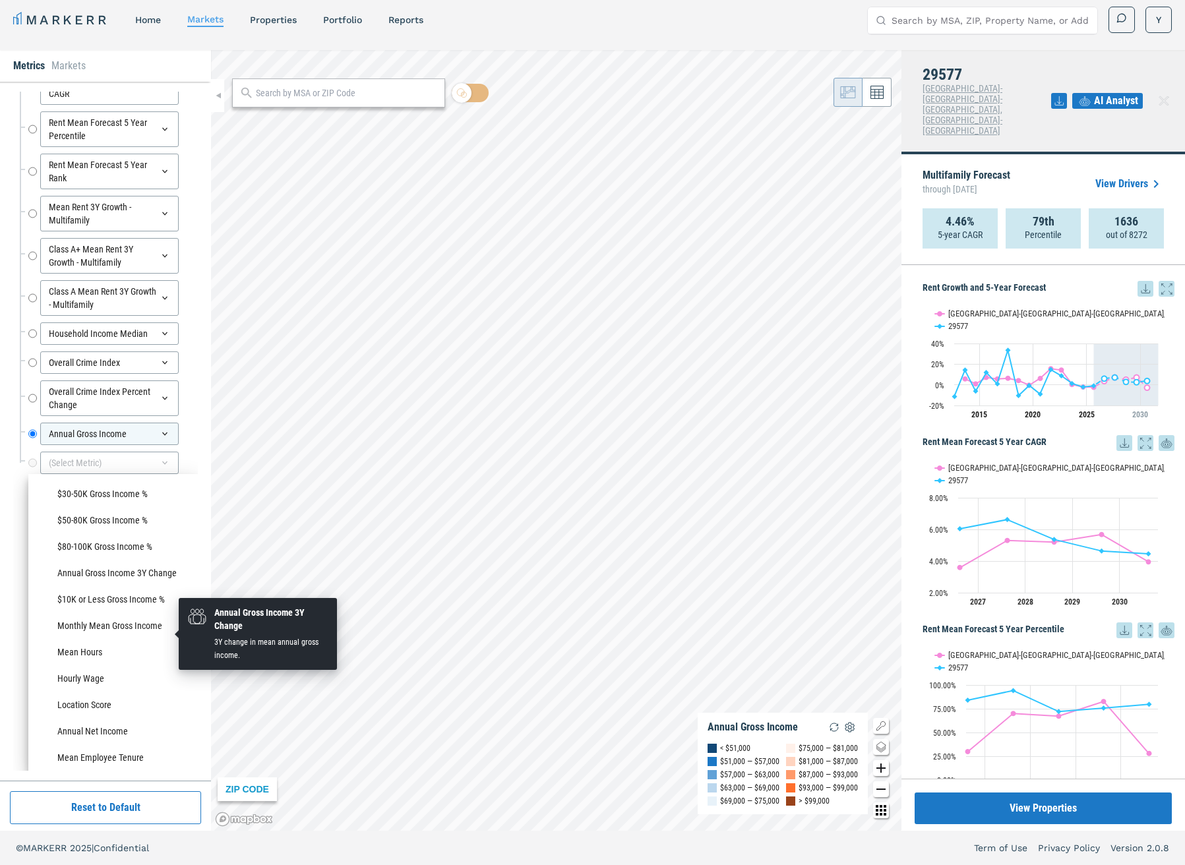
scroll to position [1111, 0]
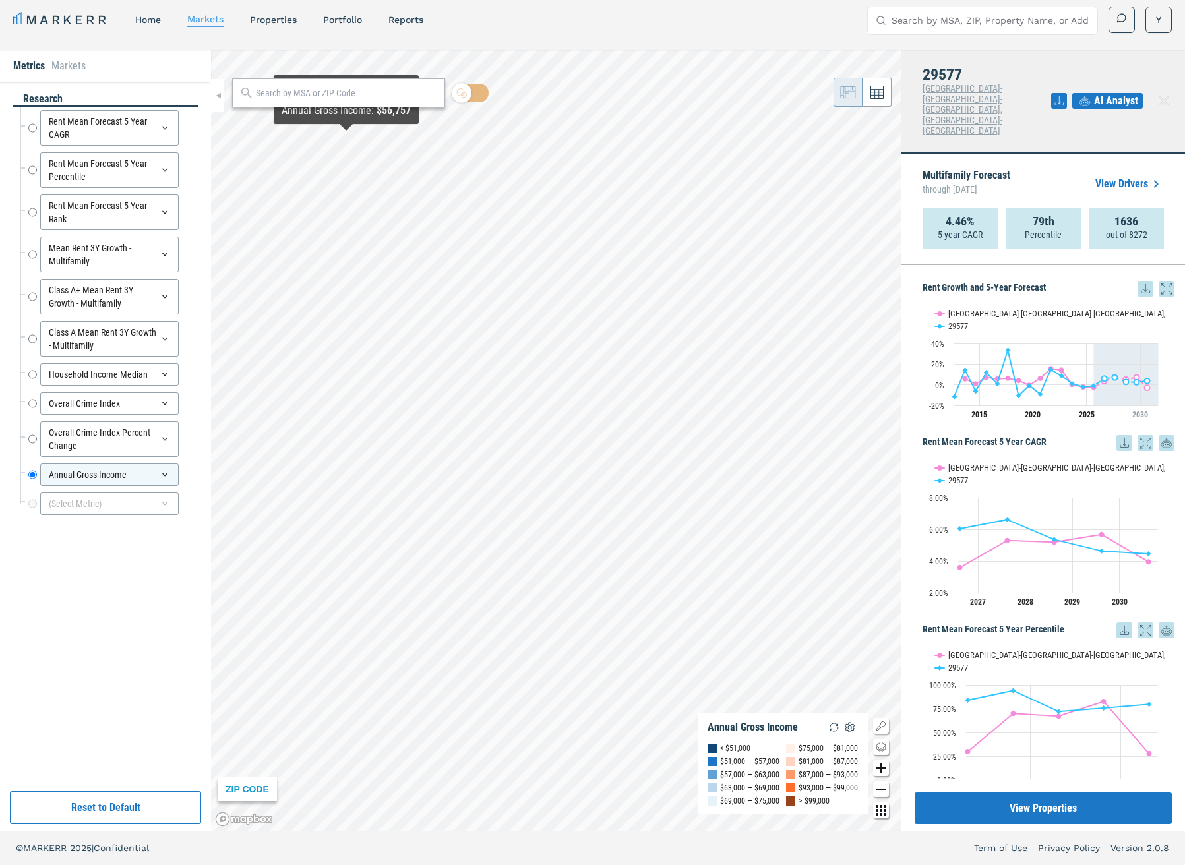
click at [418, 90] on input "text" at bounding box center [347, 93] width 182 height 14
type input "20007"
click at [361, 115] on div "20007, [US_STATE], [US_STATE]" at bounding box center [301, 122] width 119 height 14
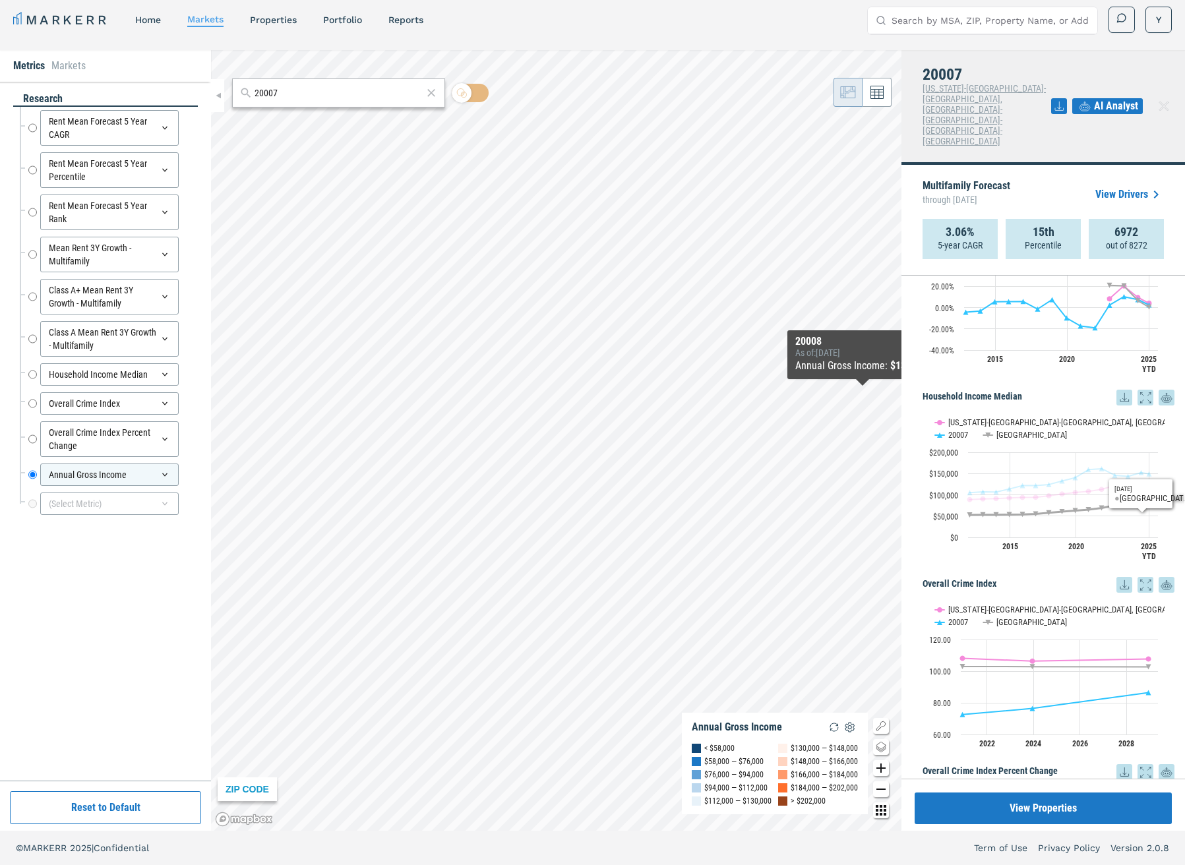
scroll to position [1253, 0]
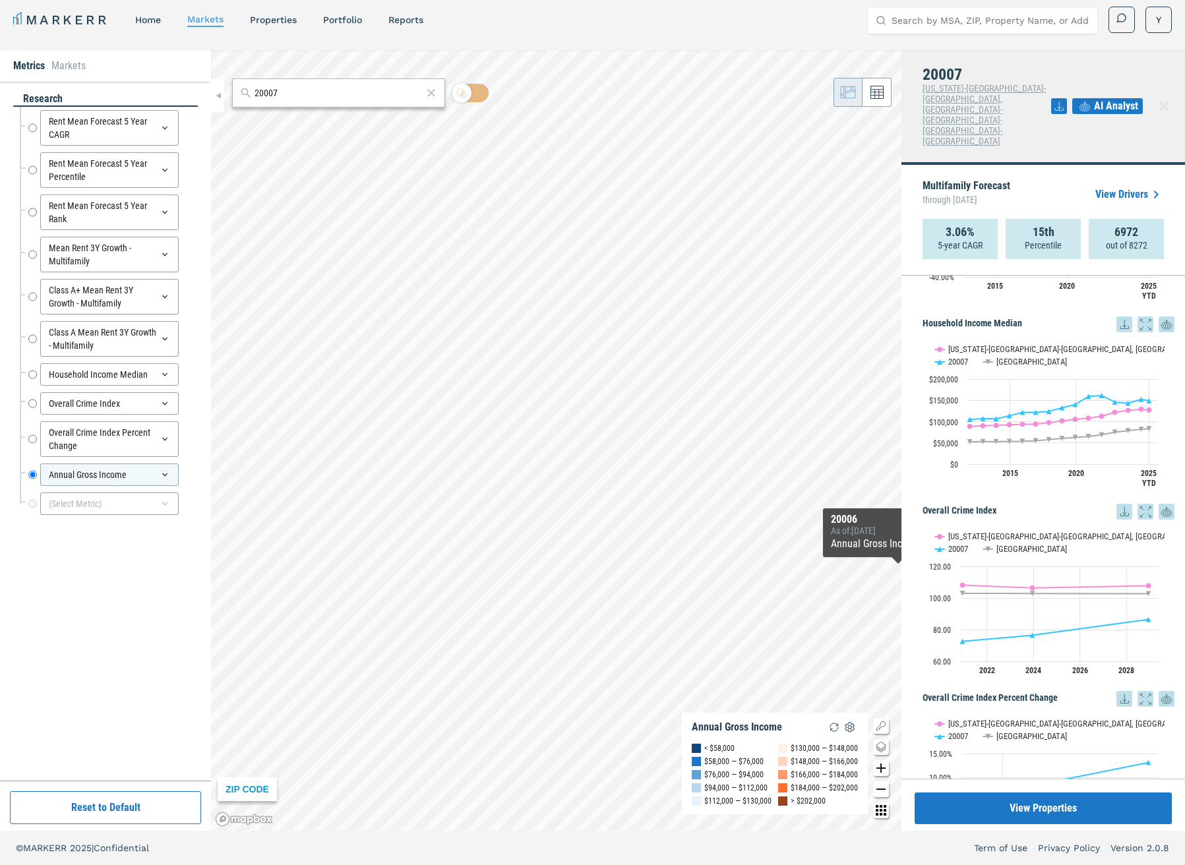
click at [1117, 504] on icon at bounding box center [1125, 512] width 16 height 16
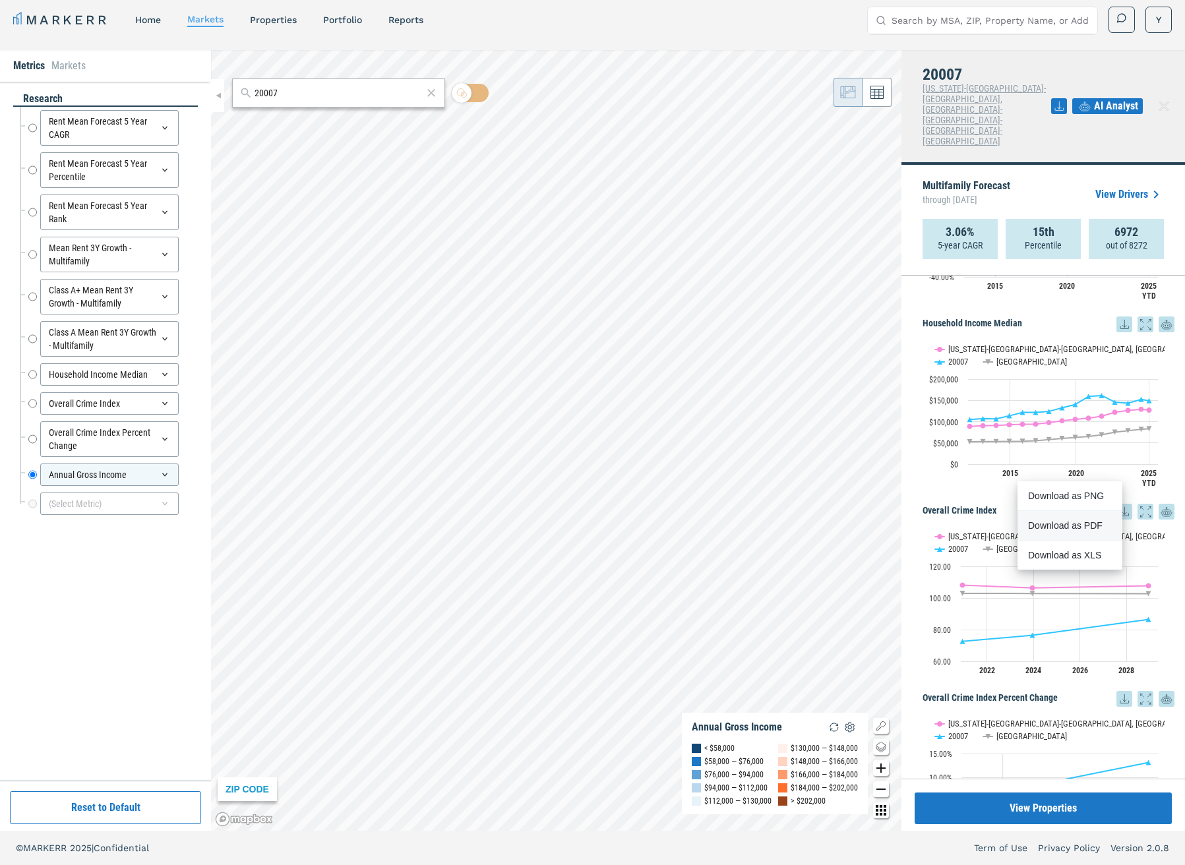
click at [1106, 524] on div "Download as PDF" at bounding box center [1070, 525] width 84 height 13
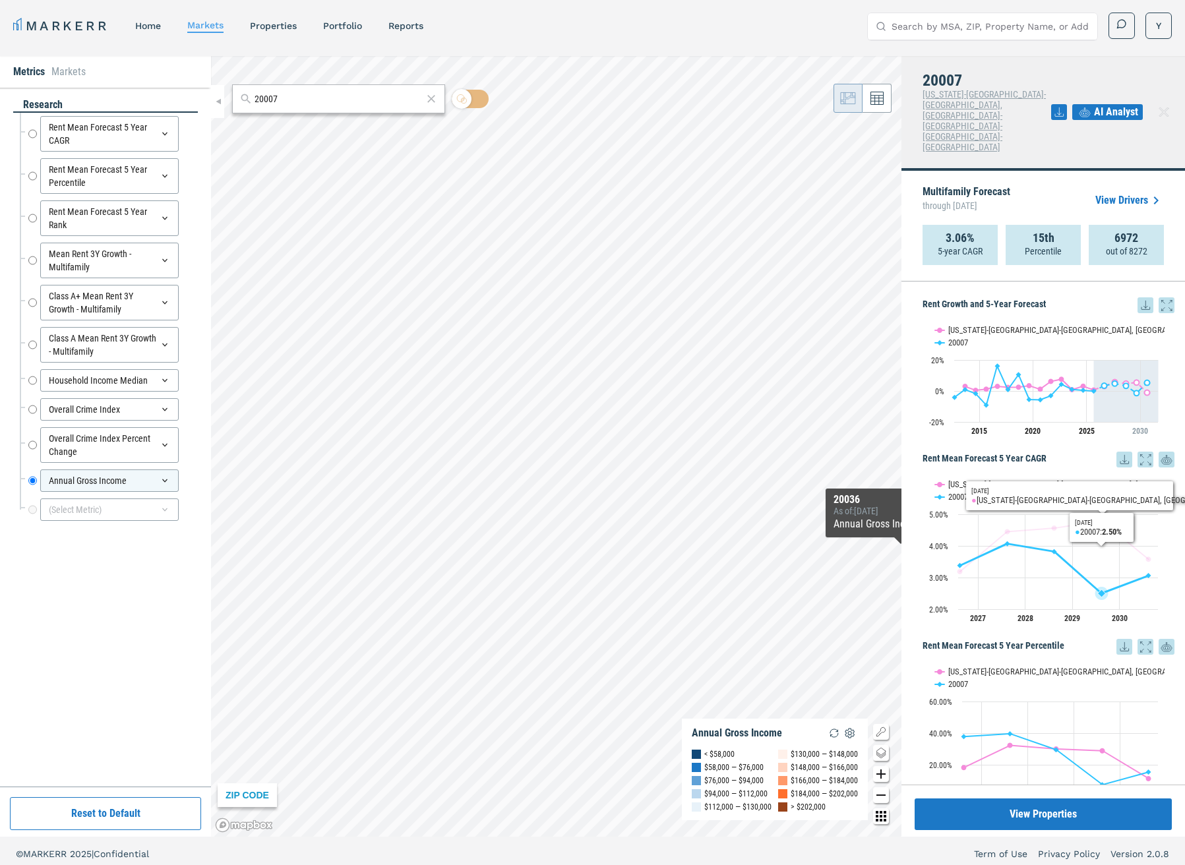
scroll to position [0, 0]
